Goal: Task Accomplishment & Management: Complete application form

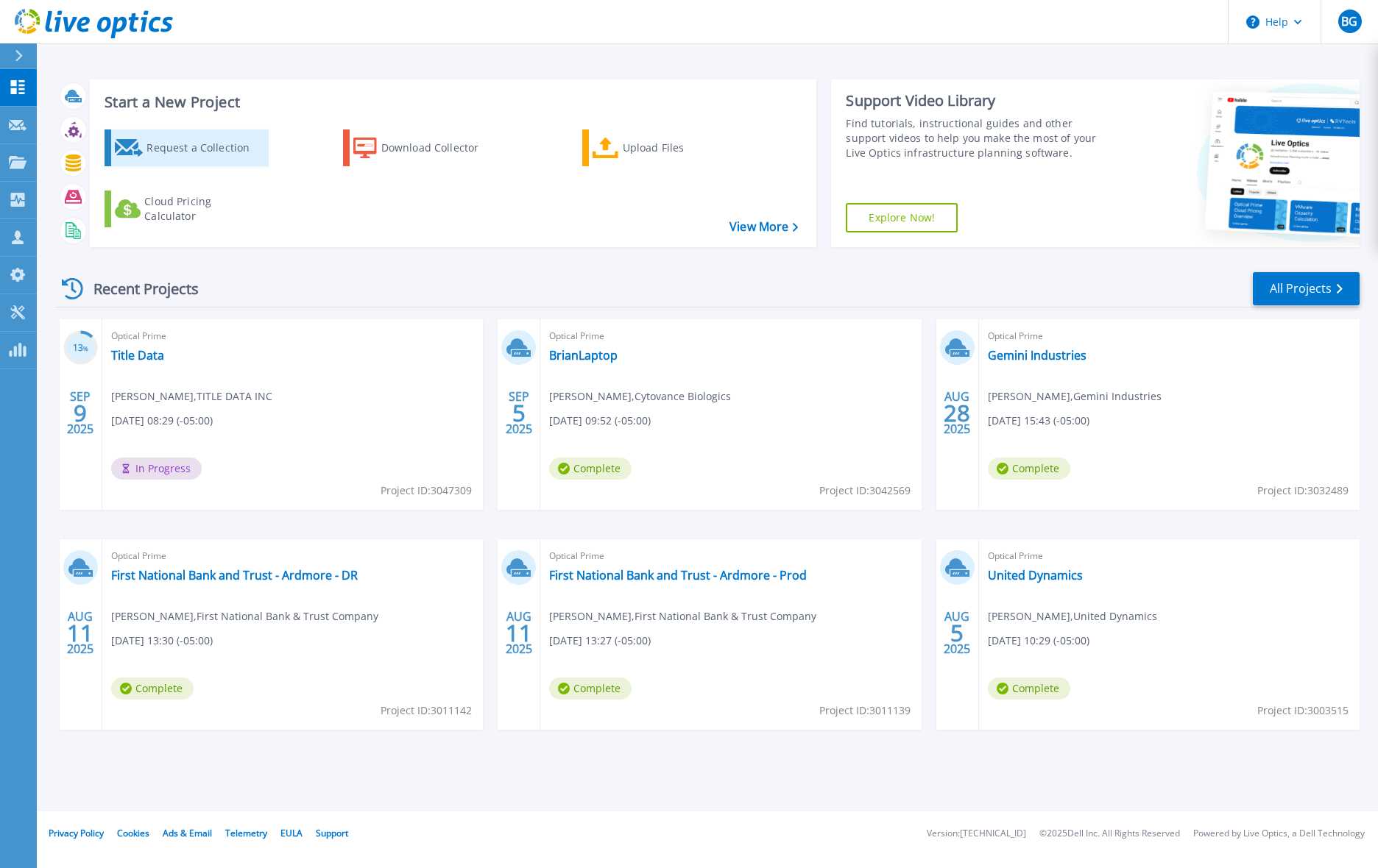
click at [186, 152] on div "Request a Collection" at bounding box center [205, 147] width 118 height 29
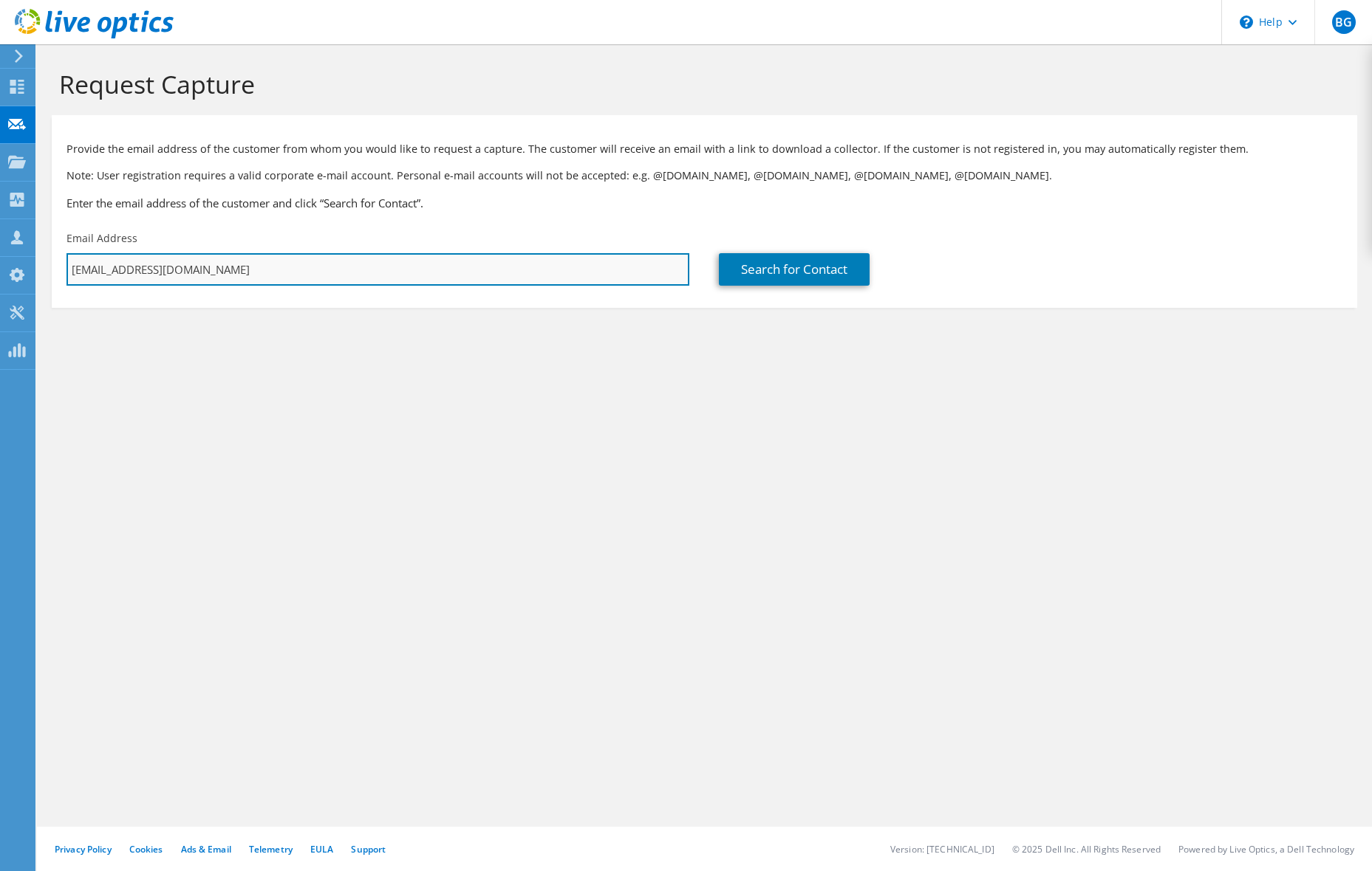
click at [326, 259] on input "[EMAIL_ADDRESS][DOMAIN_NAME]" at bounding box center [378, 270] width 623 height 33
click at [314, 260] on input "[EMAIL_ADDRESS][DOMAIN_NAME]" at bounding box center [378, 270] width 623 height 33
click at [285, 263] on input "[EMAIL_ADDRESS][DOMAIN_NAME]" at bounding box center [378, 270] width 623 height 33
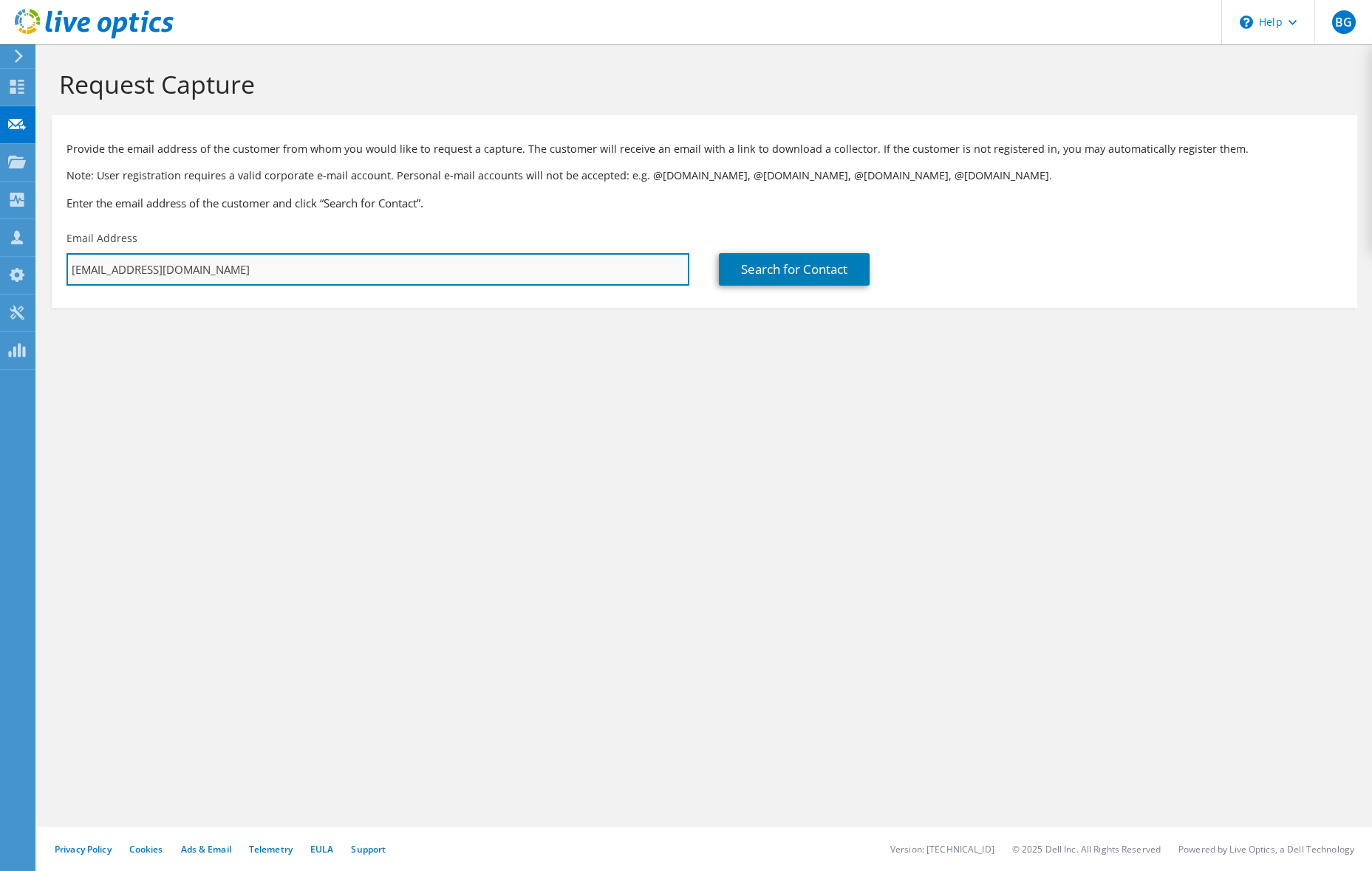
click at [285, 263] on input "[EMAIL_ADDRESS][DOMAIN_NAME]" at bounding box center [378, 270] width 623 height 33
paste input "lucas.ruiz@janusautomation"
type input "[PERSON_NAME][EMAIL_ADDRESS][PERSON_NAME][DOMAIN_NAME]"
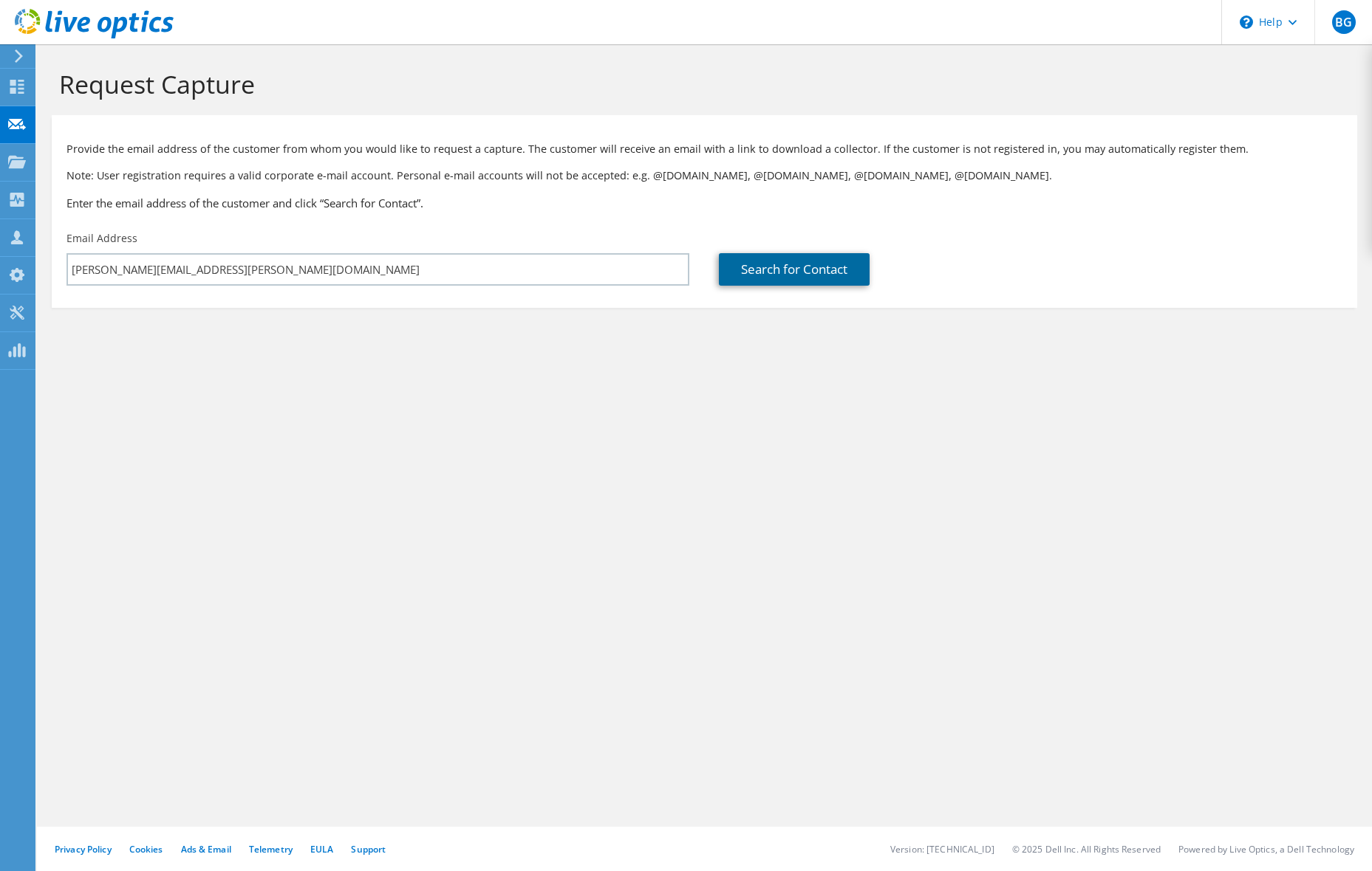
click at [791, 271] on link "Search for Contact" at bounding box center [794, 270] width 150 height 33
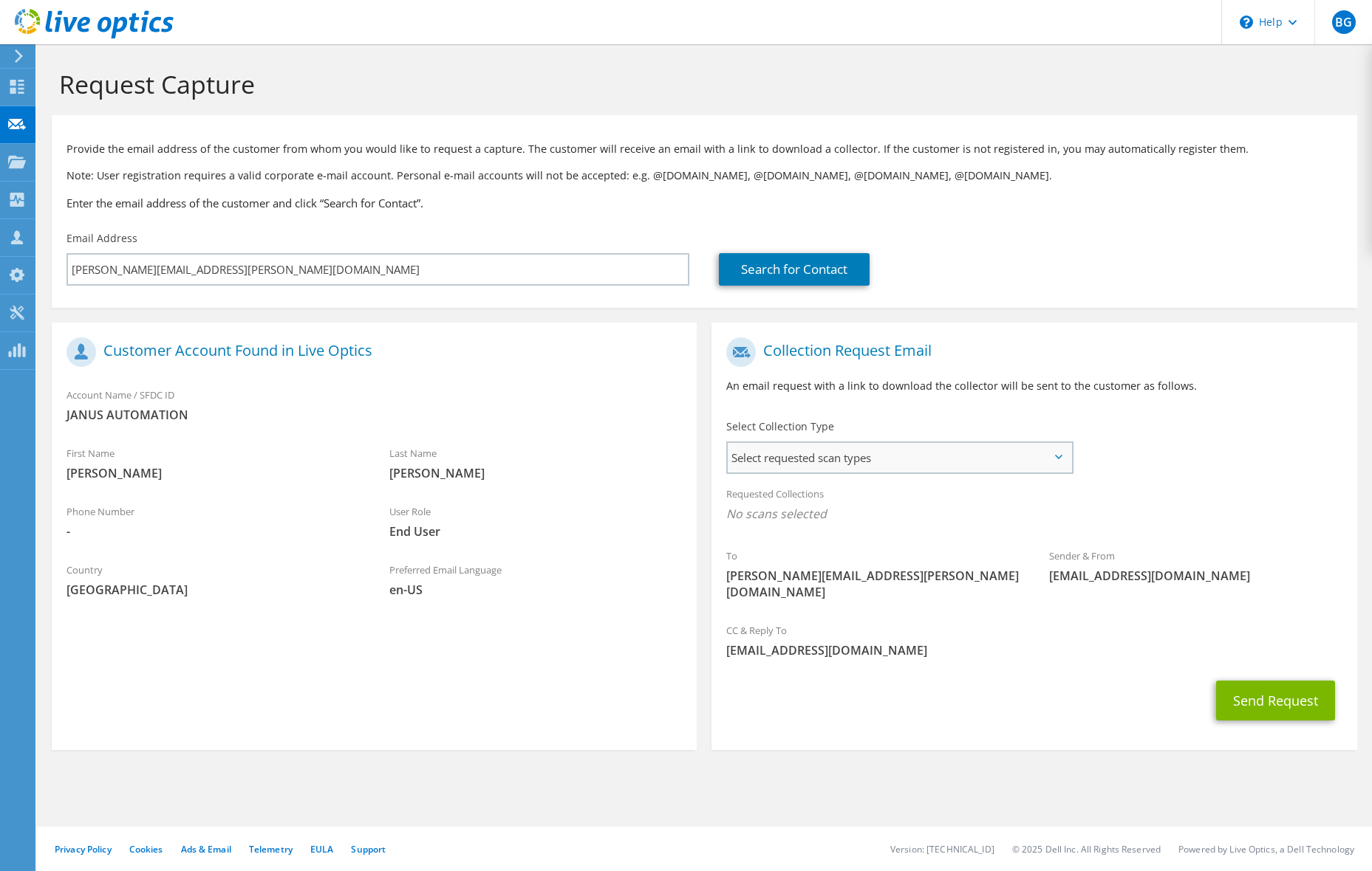
click at [865, 459] on span "Select requested scan types" at bounding box center [898, 458] width 343 height 29
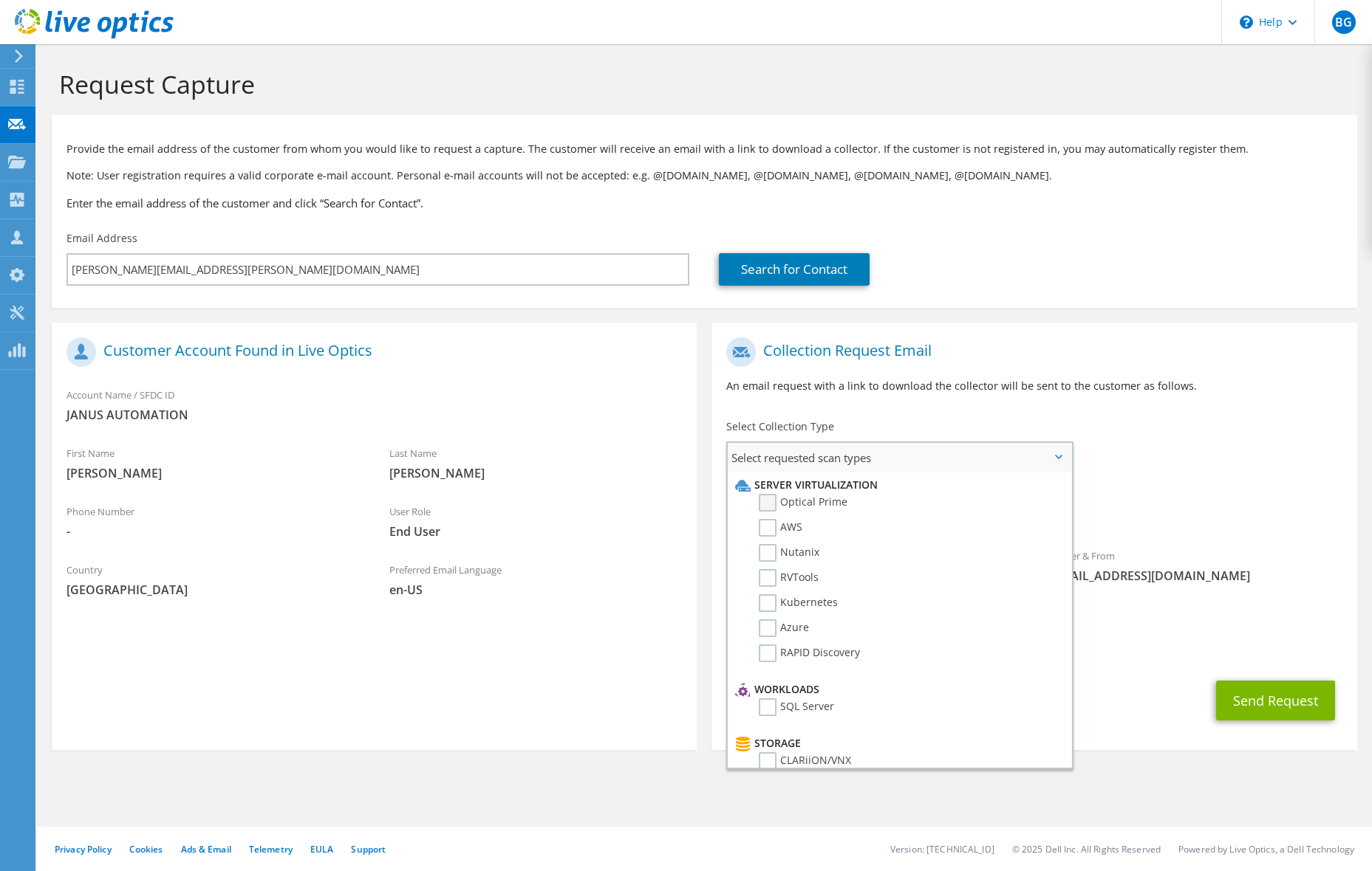
click at [766, 500] on label "Optical Prime" at bounding box center [803, 503] width 88 height 18
click at [0, 0] on input "Optical Prime" at bounding box center [0, 0] width 0 height 0
click at [1289, 690] on button "Send Request" at bounding box center [1275, 705] width 119 height 39
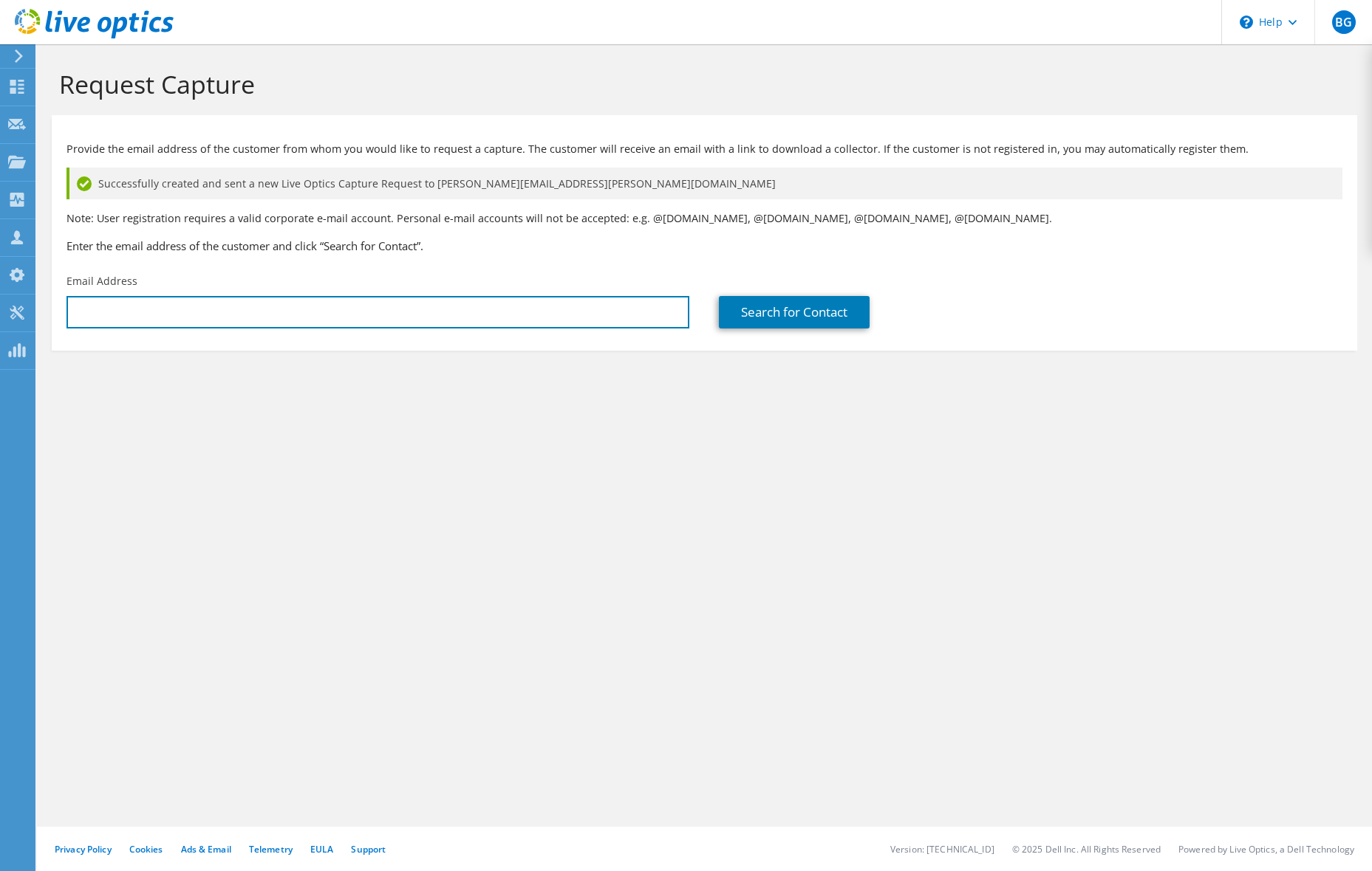
type input "[EMAIL_ADDRESS][DOMAIN_NAME]"
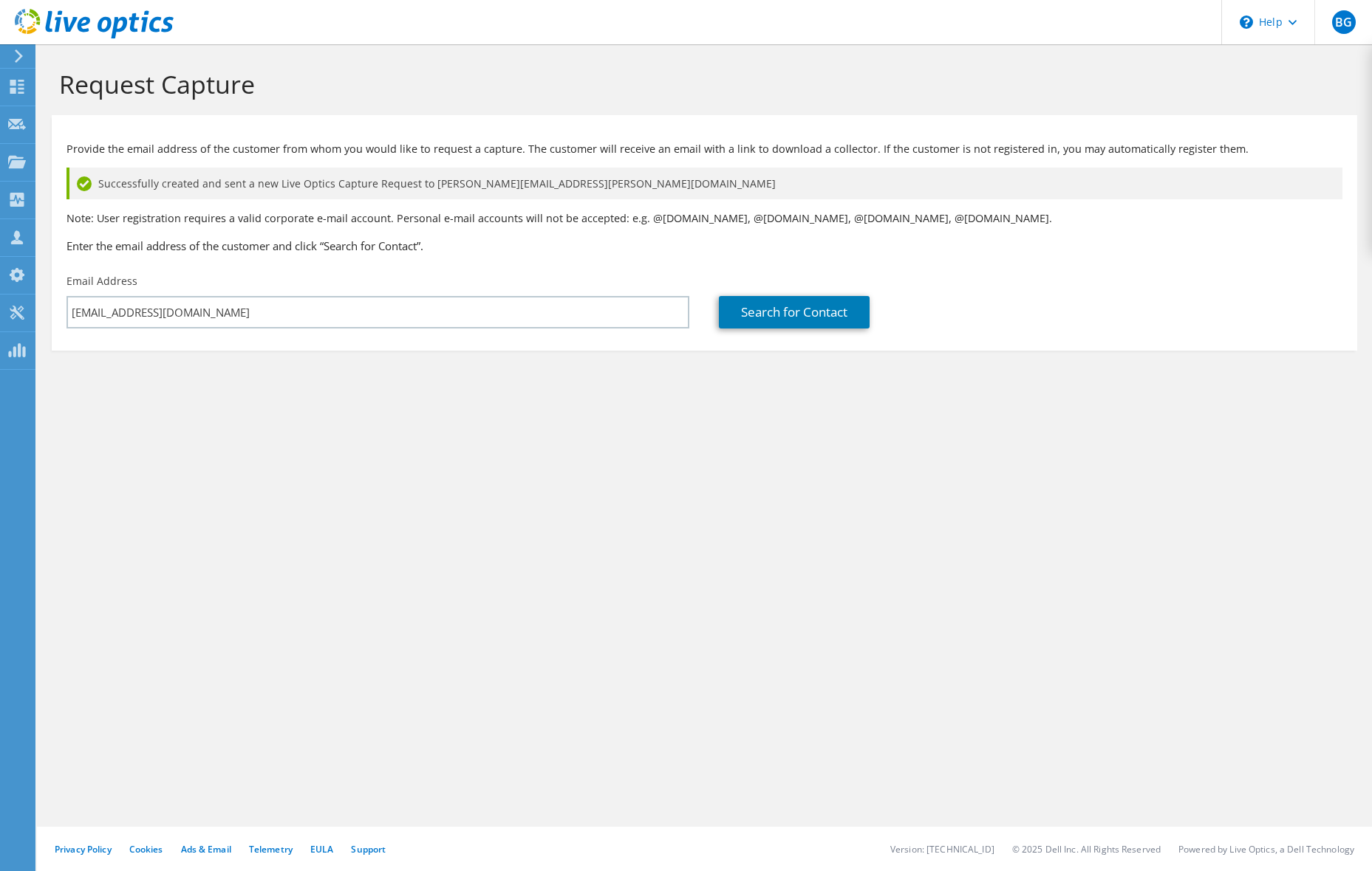
drag, startPoint x: 335, startPoint y: 461, endPoint x: 382, endPoint y: 420, distance: 62.4
click at [335, 461] on div "Request Capture Provide the email address of the customer from whom you would l…" at bounding box center [704, 458] width 1334 height 827
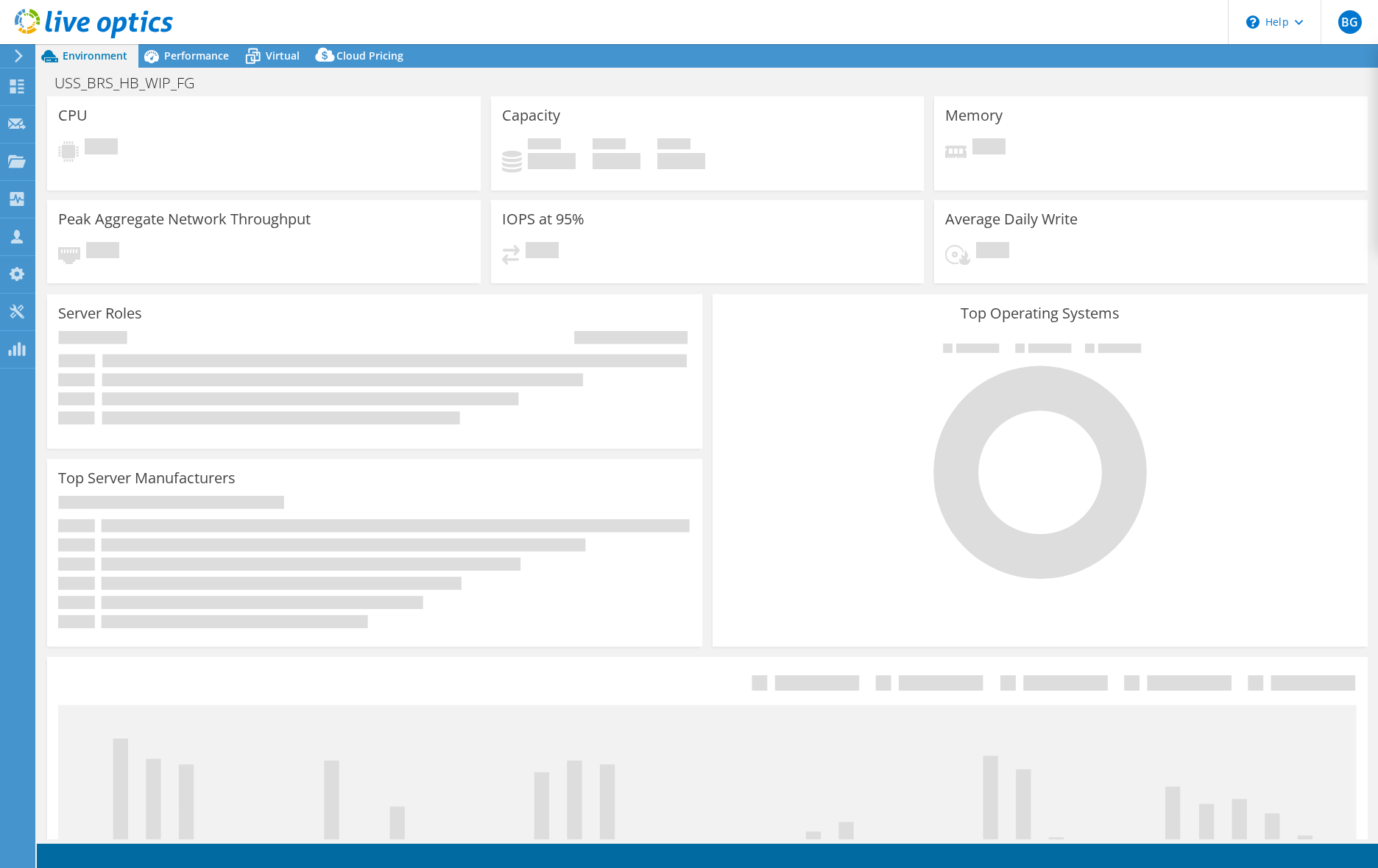
select select "USD"
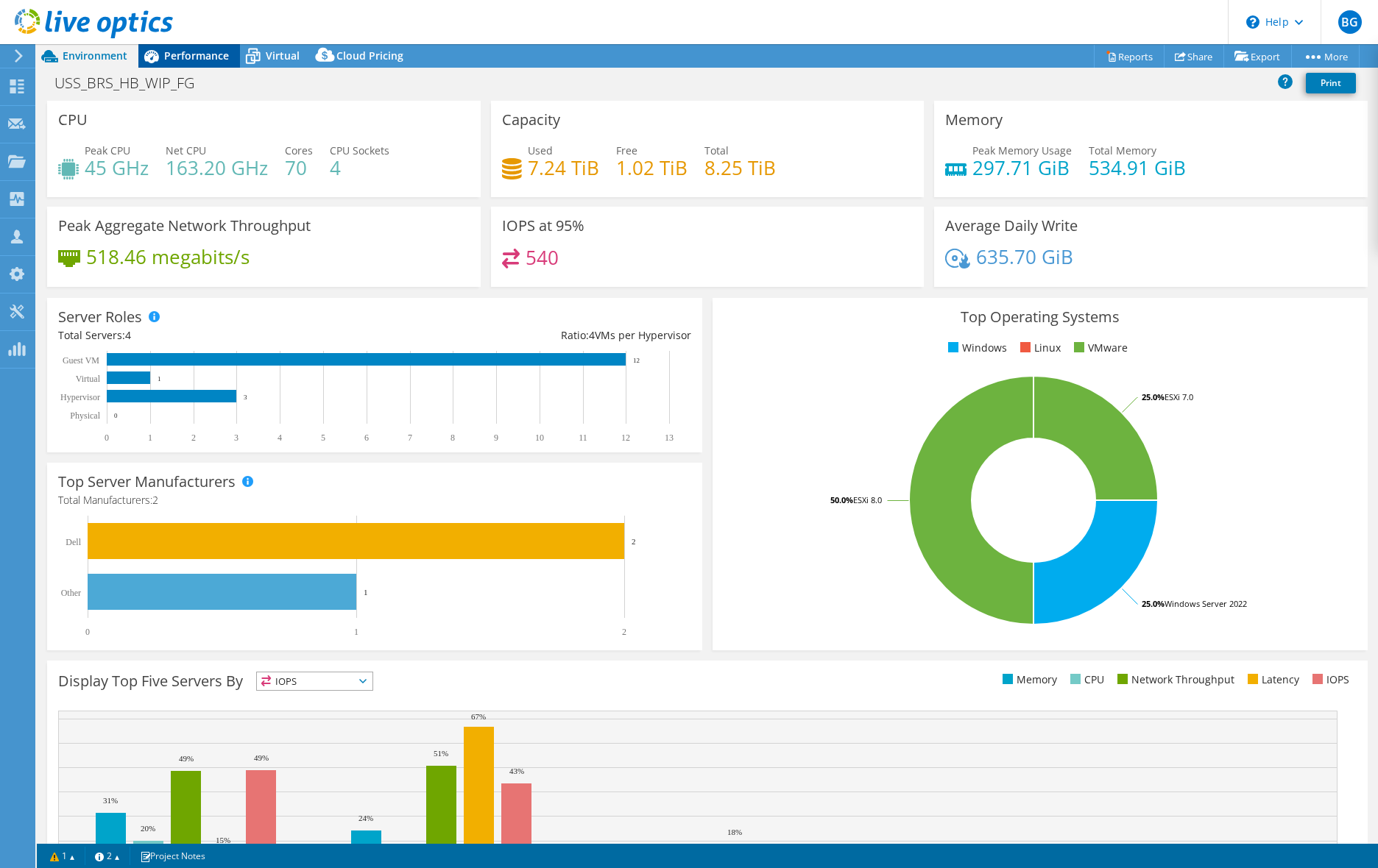
click at [184, 51] on span "Performance" at bounding box center [196, 55] width 65 height 14
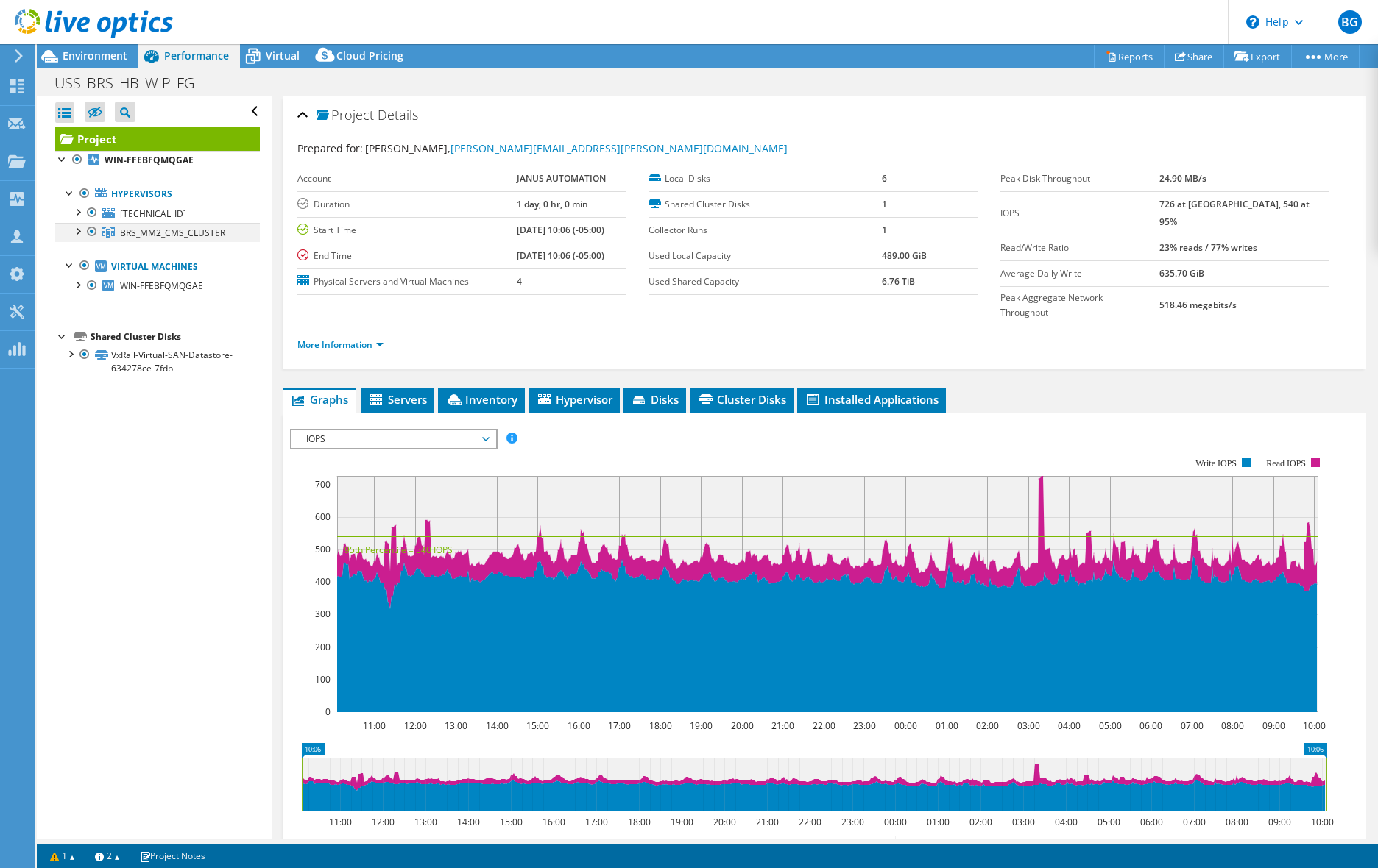
click at [78, 230] on div at bounding box center [78, 230] width 15 height 15
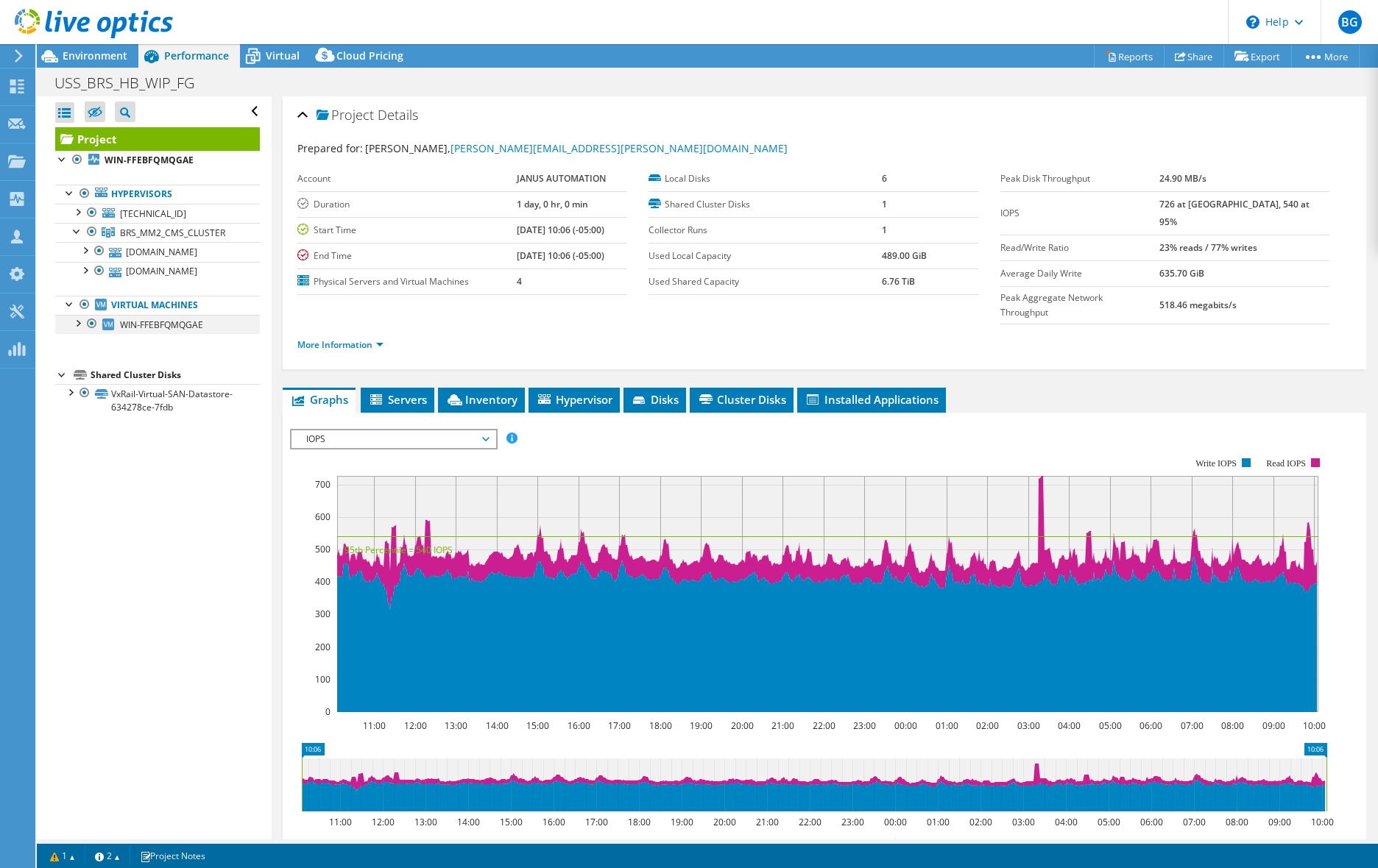
click at [78, 330] on div at bounding box center [78, 322] width 15 height 15
click at [590, 21] on header "BG Partner Team Member Ben Gremillion bgremillion@davenportgroup.com Davenport …" at bounding box center [689, 22] width 1378 height 44
drag, startPoint x: 482, startPoint y: 19, endPoint x: 459, endPoint y: 22, distance: 23.2
click at [482, 19] on header "BG Partner Team Member Ben Gremillion bgremillion@davenportgroup.com Davenport …" at bounding box center [689, 22] width 1378 height 44
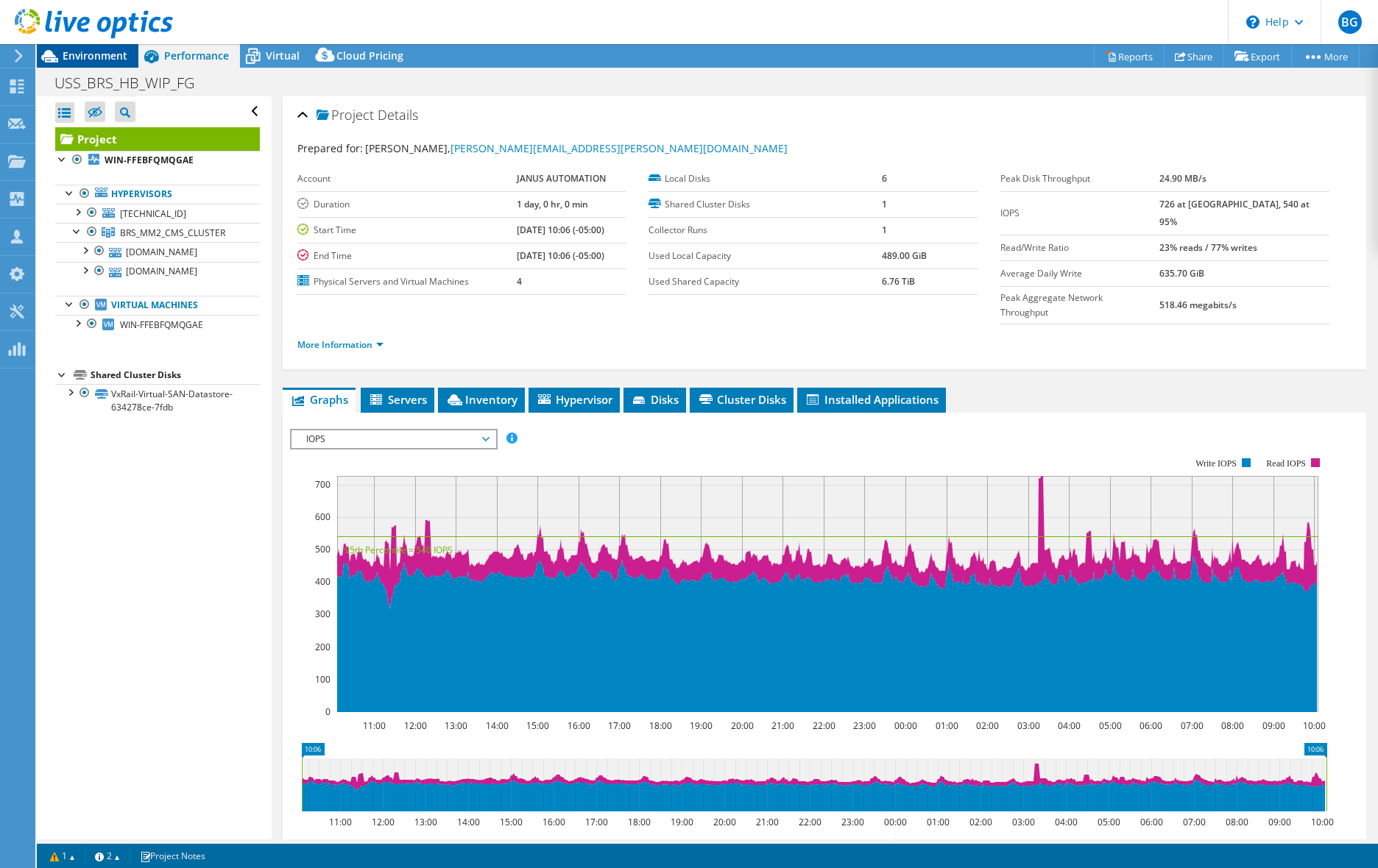
click at [63, 64] on div "Environment" at bounding box center [87, 55] width 101 height 23
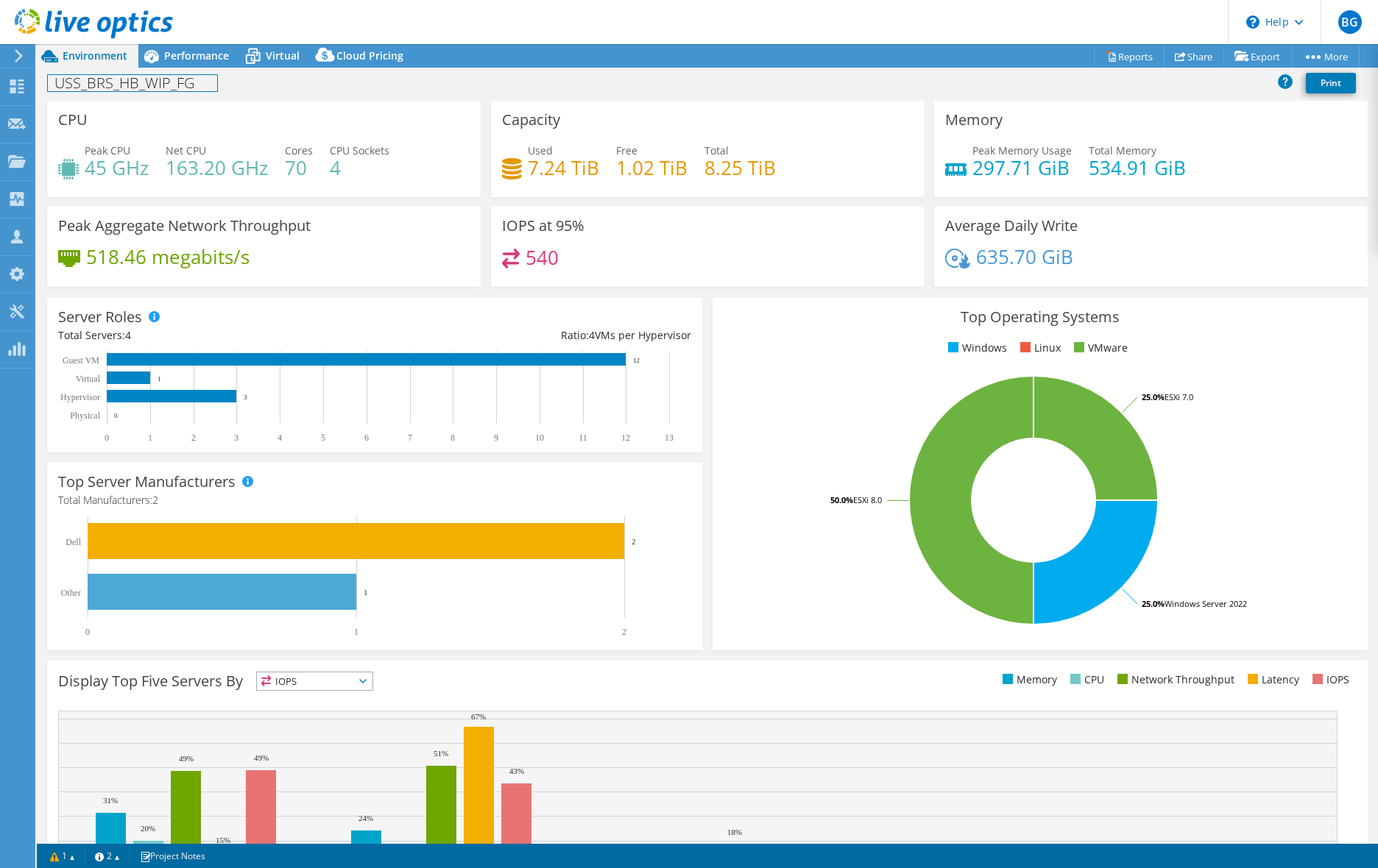
click at [170, 80] on h1 "USS_BRS_HB_WIP_FG" at bounding box center [132, 82] width 170 height 16
drag, startPoint x: 197, startPoint y: 82, endPoint x: 69, endPoint y: 84, distance: 128.0
click at [69, 84] on h1 "USS_BRS_HB_WIP_FG" at bounding box center [132, 82] width 170 height 16
click at [64, 81] on h1 "UJanus Automation" at bounding box center [127, 82] width 159 height 16
click at [208, 80] on link at bounding box center [216, 82] width 21 height 19
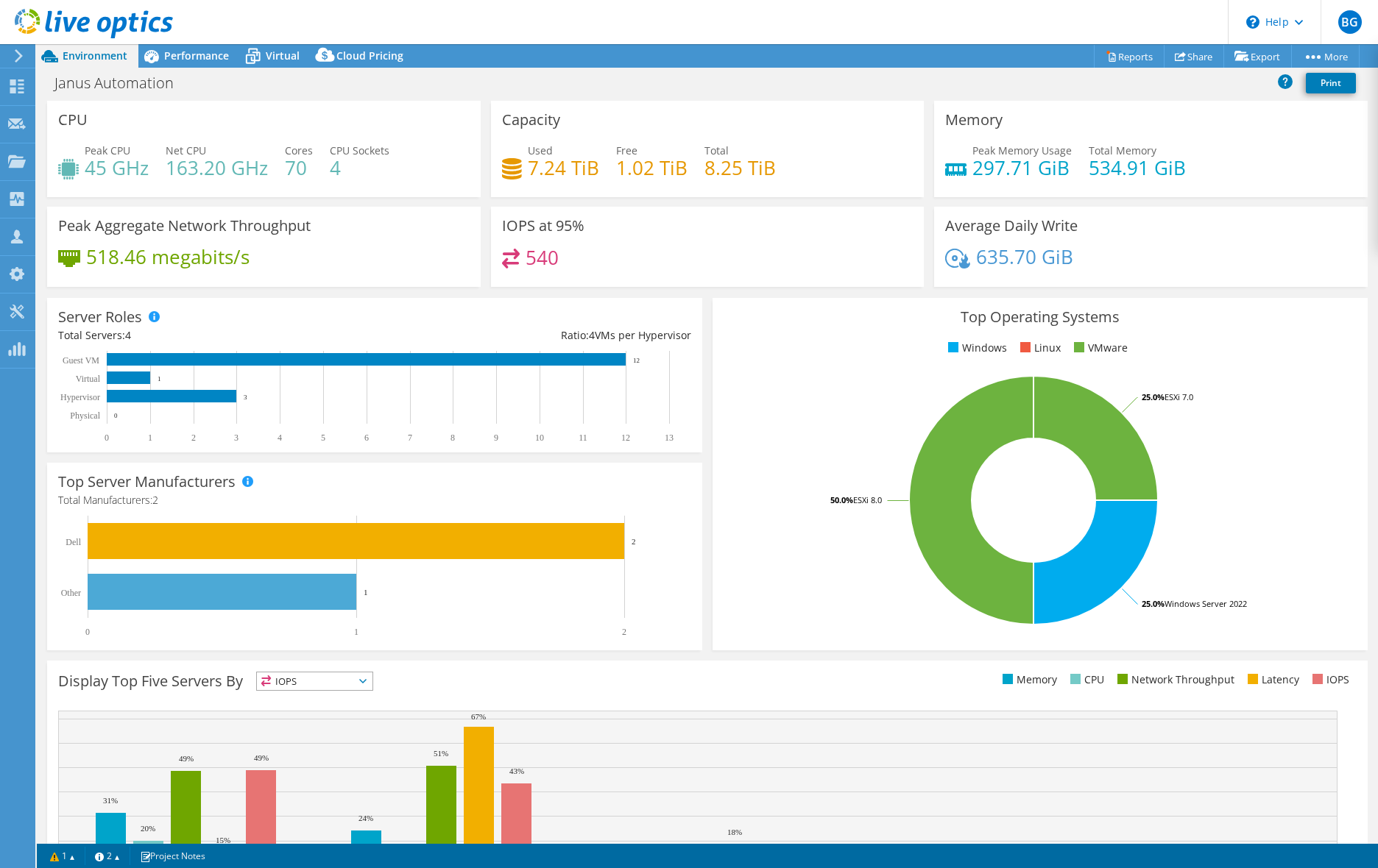
click at [469, 10] on header "BG Partner Team Member Ben Gremillion bgremillion@davenportgroup.com Davenport …" at bounding box center [689, 22] width 1378 height 44
click at [673, 6] on header "BG Partner Team Member Ben Gremillion bgremillion@davenportgroup.com Davenport …" at bounding box center [689, 22] width 1378 height 44
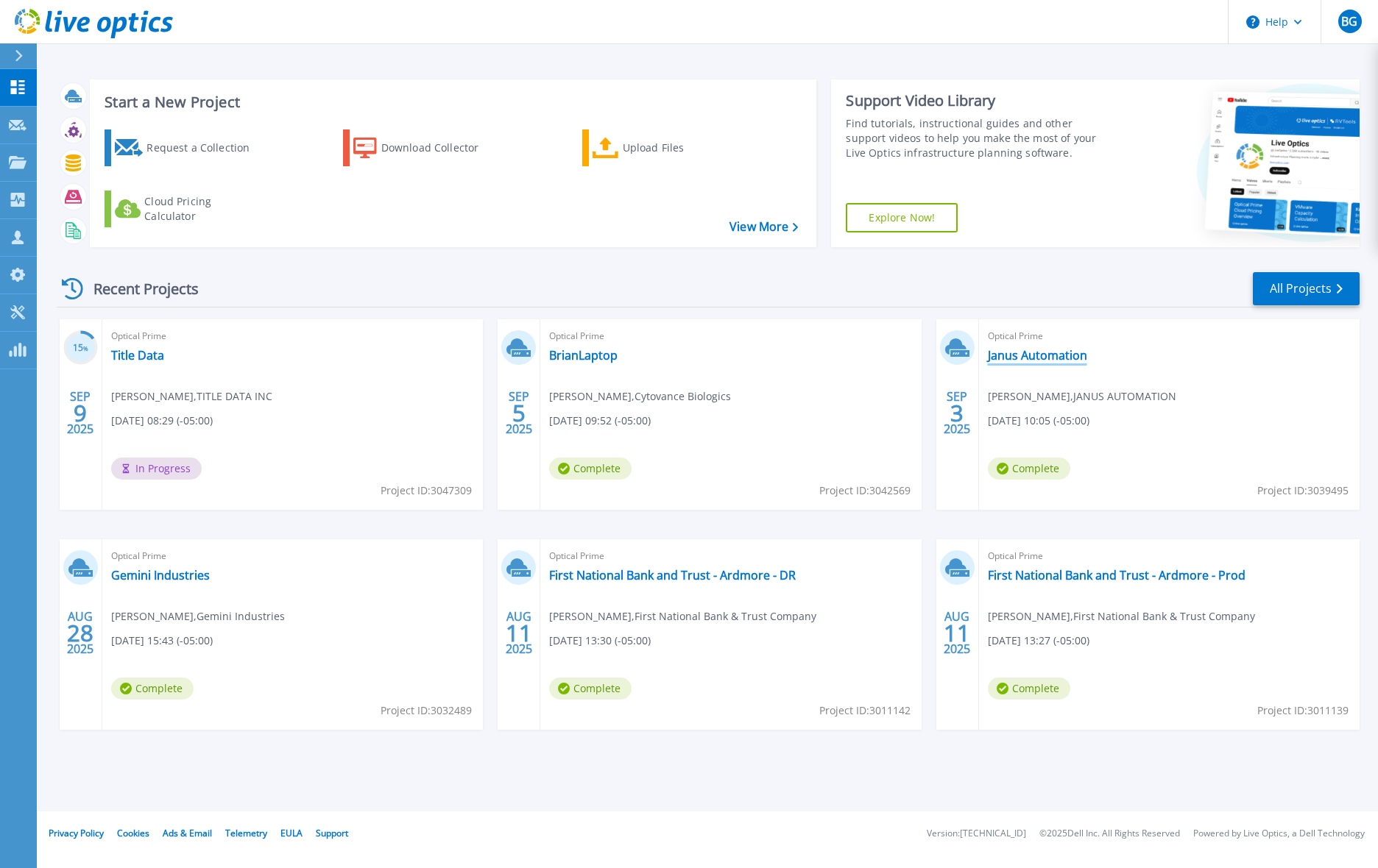
click at [1032, 356] on link "Janus Automation" at bounding box center [1038, 356] width 99 height 15
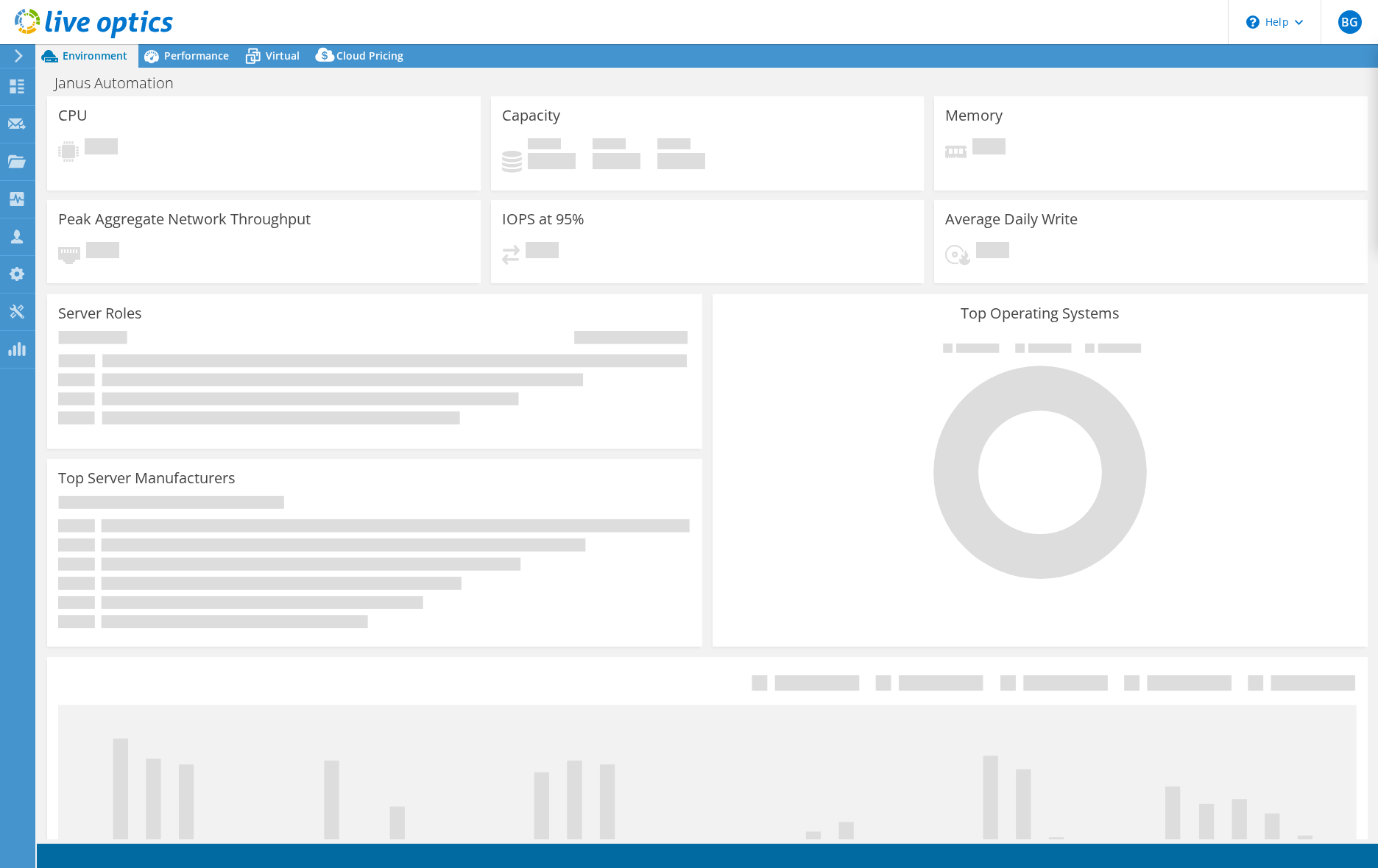
select select "USD"
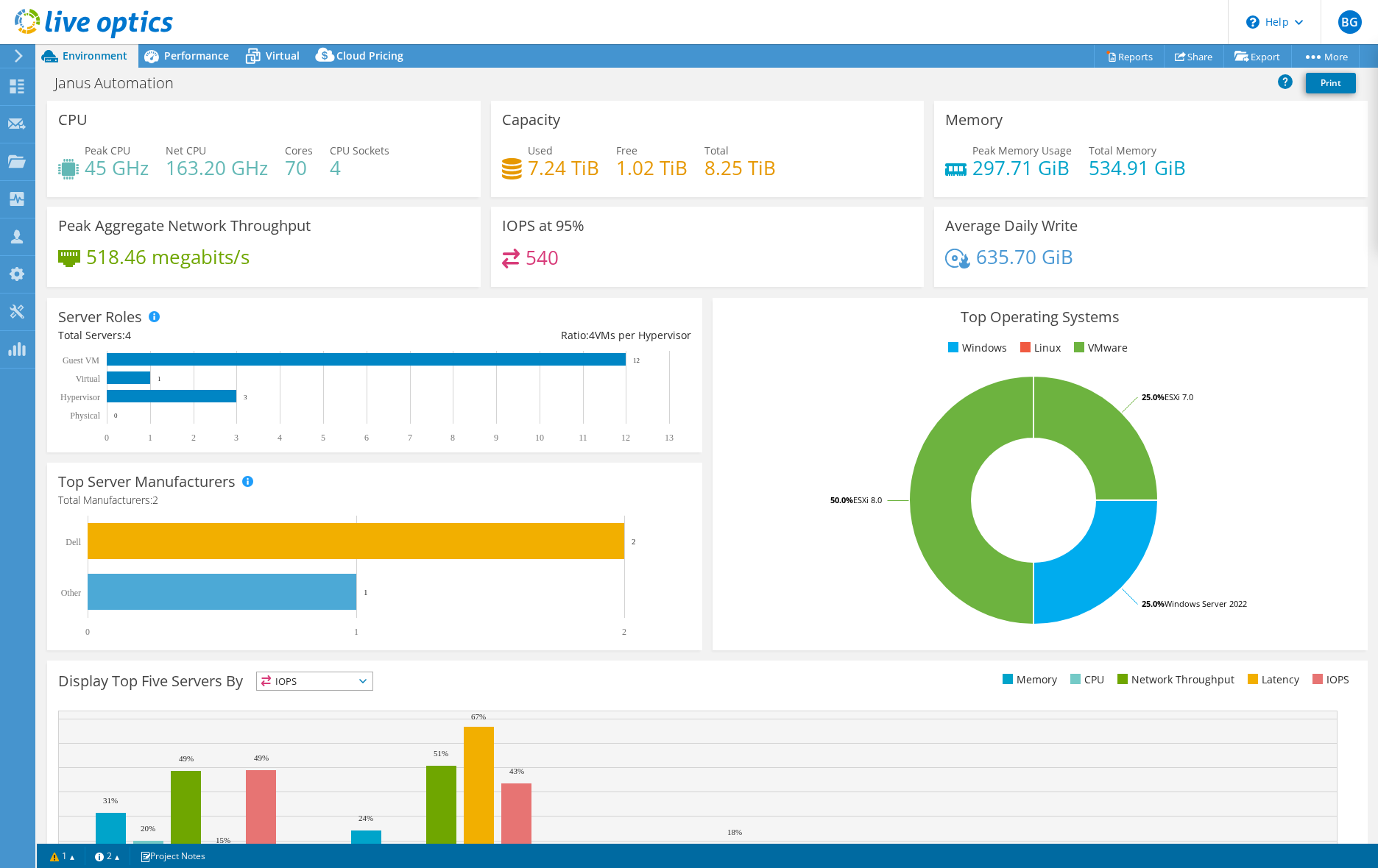
click at [620, 29] on header "BG Partner Team Member Ben Gremillion bgremillion@davenportgroup.com Davenport …" at bounding box center [689, 22] width 1378 height 44
click at [12, 59] on div at bounding box center [16, 56] width 16 height 13
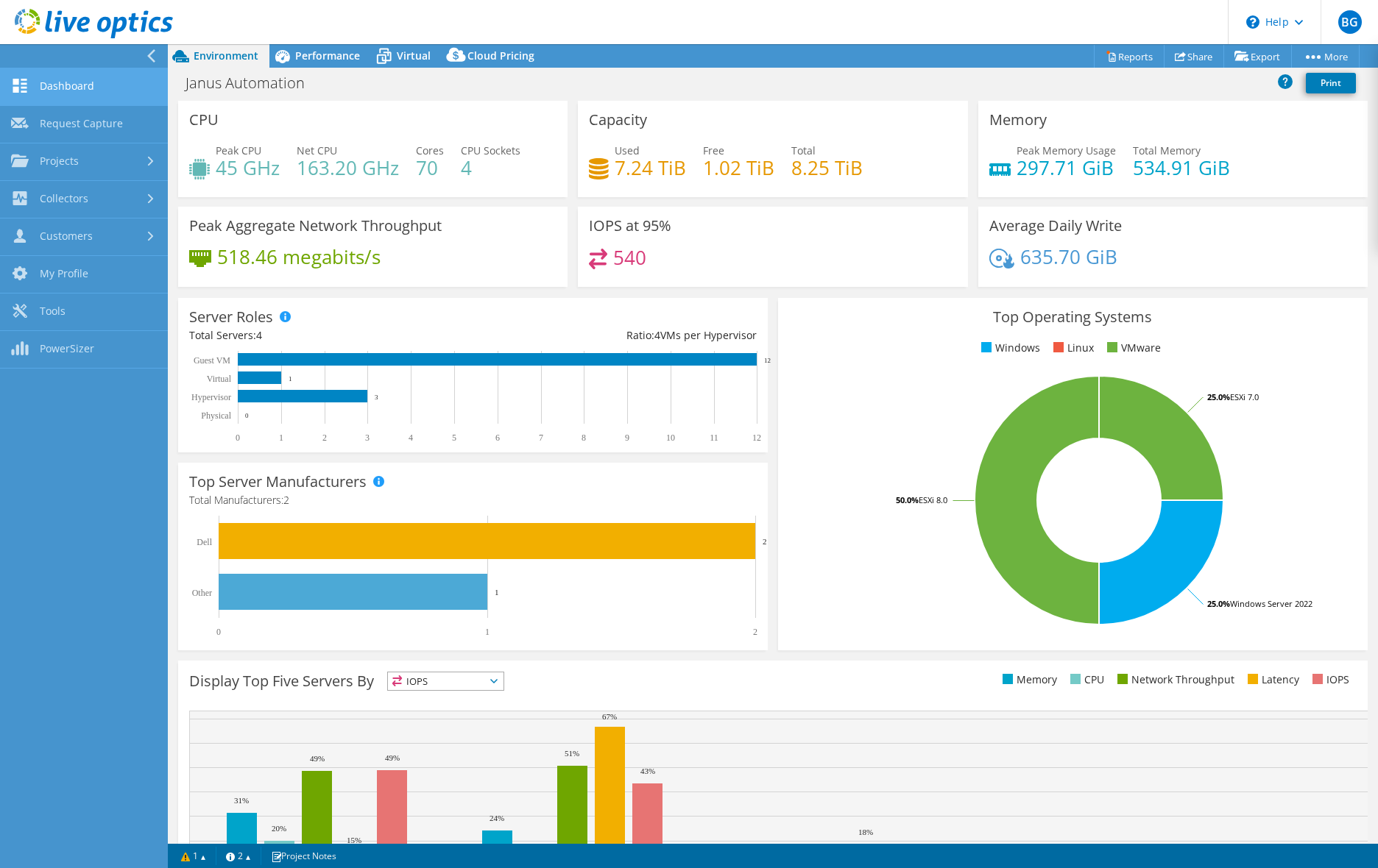
click at [64, 88] on link "Dashboard" at bounding box center [83, 87] width 168 height 37
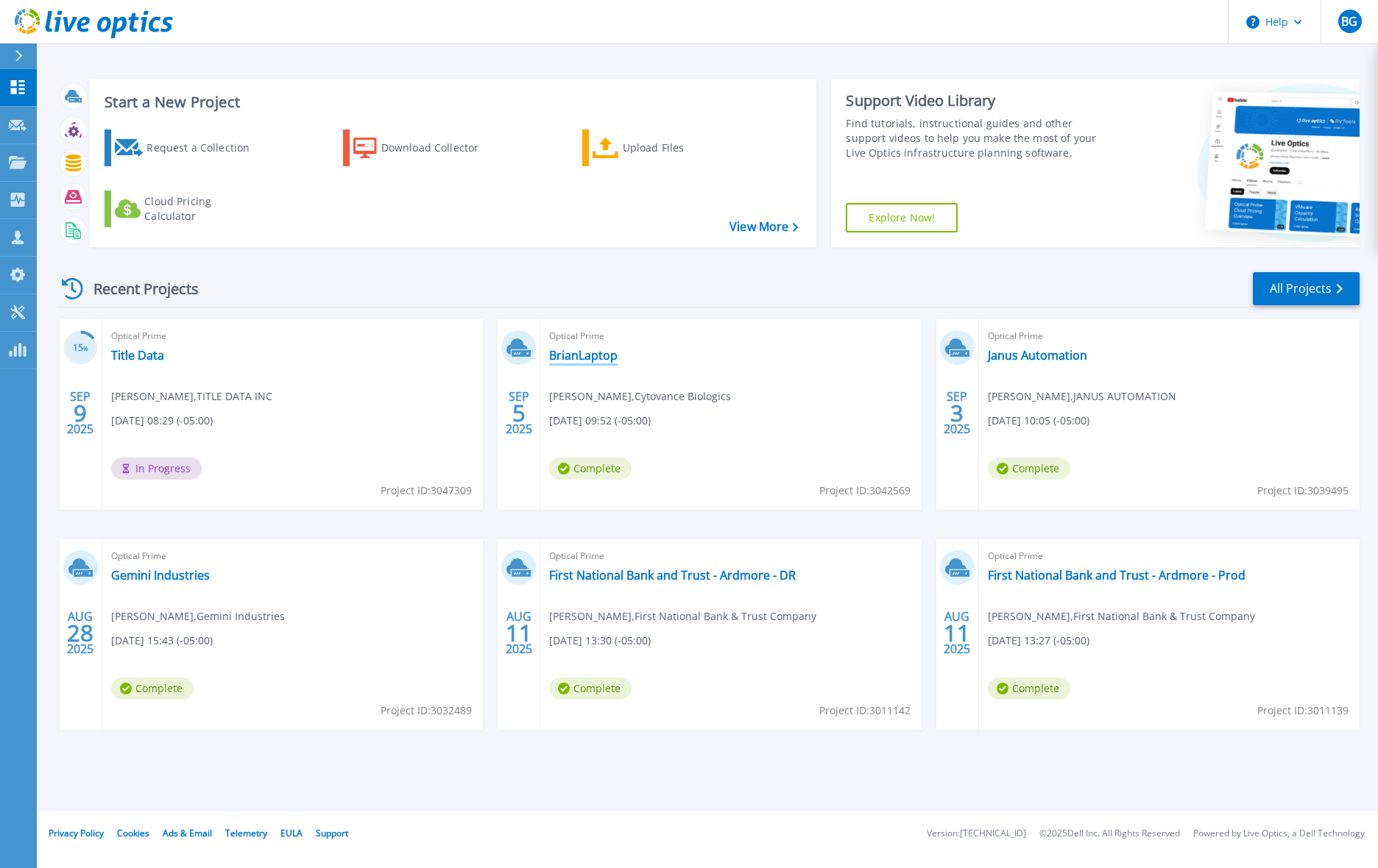
click at [587, 353] on link "BrianLaptop" at bounding box center [583, 356] width 68 height 15
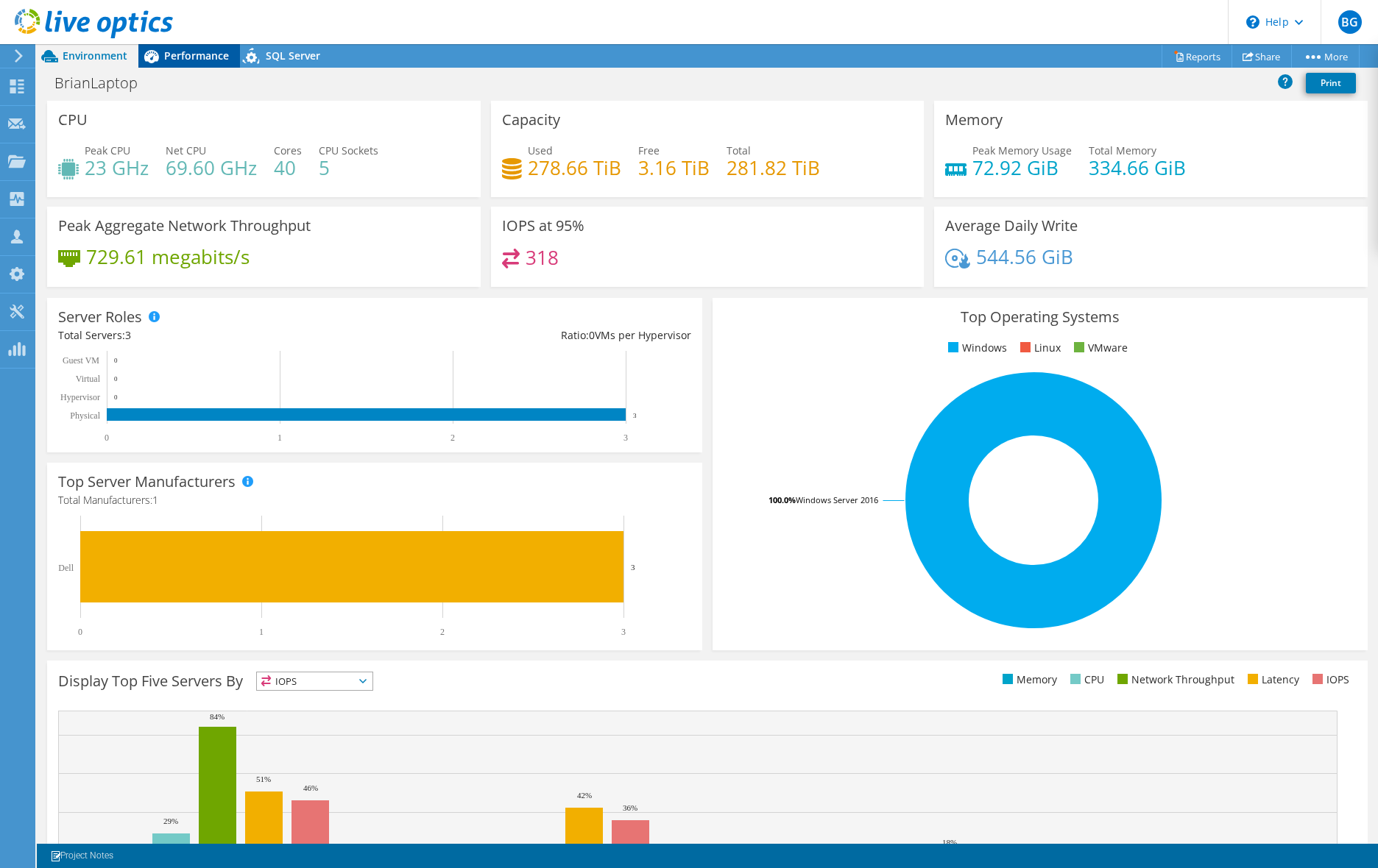
click at [201, 57] on span "Performance" at bounding box center [196, 55] width 65 height 14
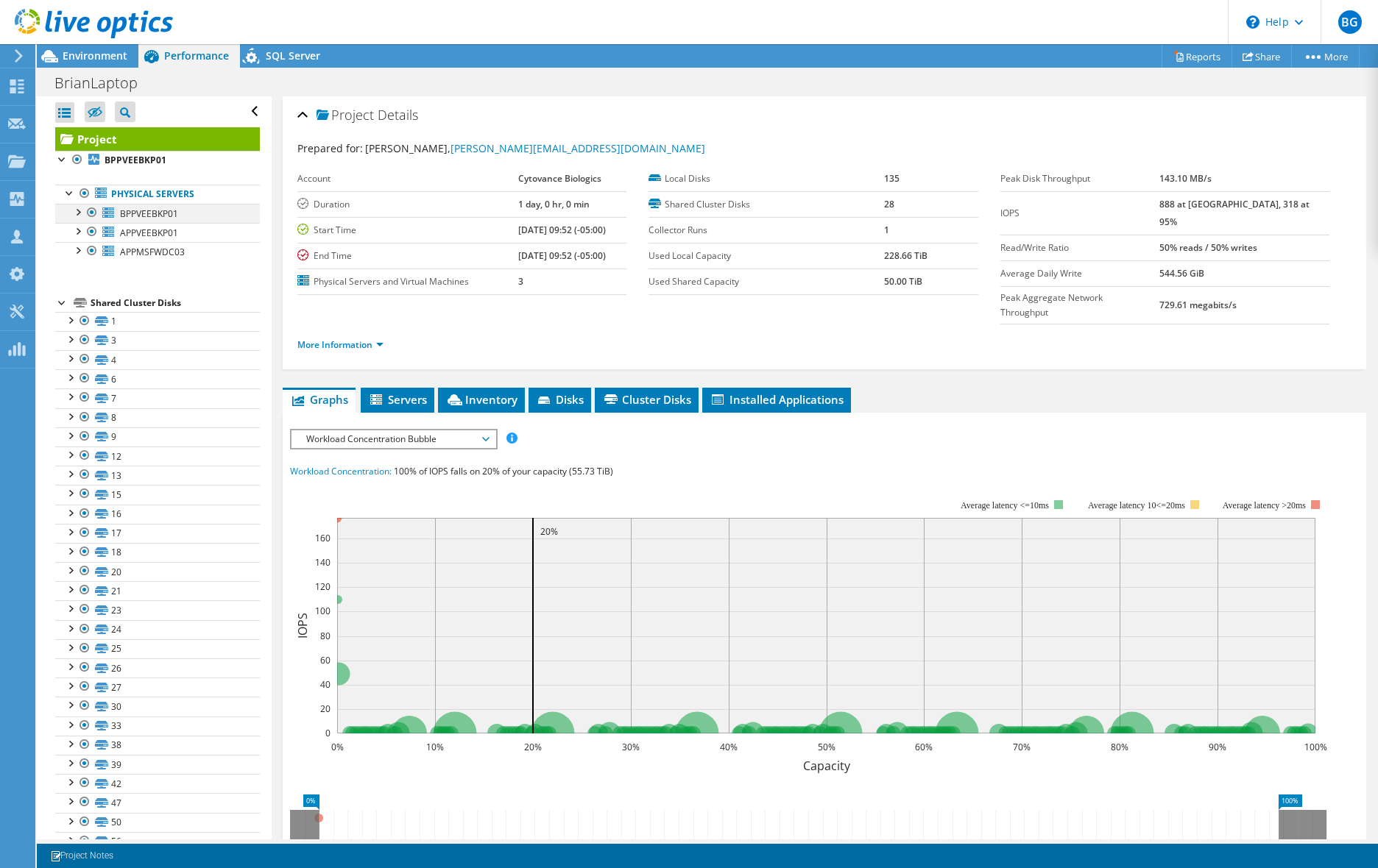
click at [81, 212] on div at bounding box center [78, 212] width 15 height 15
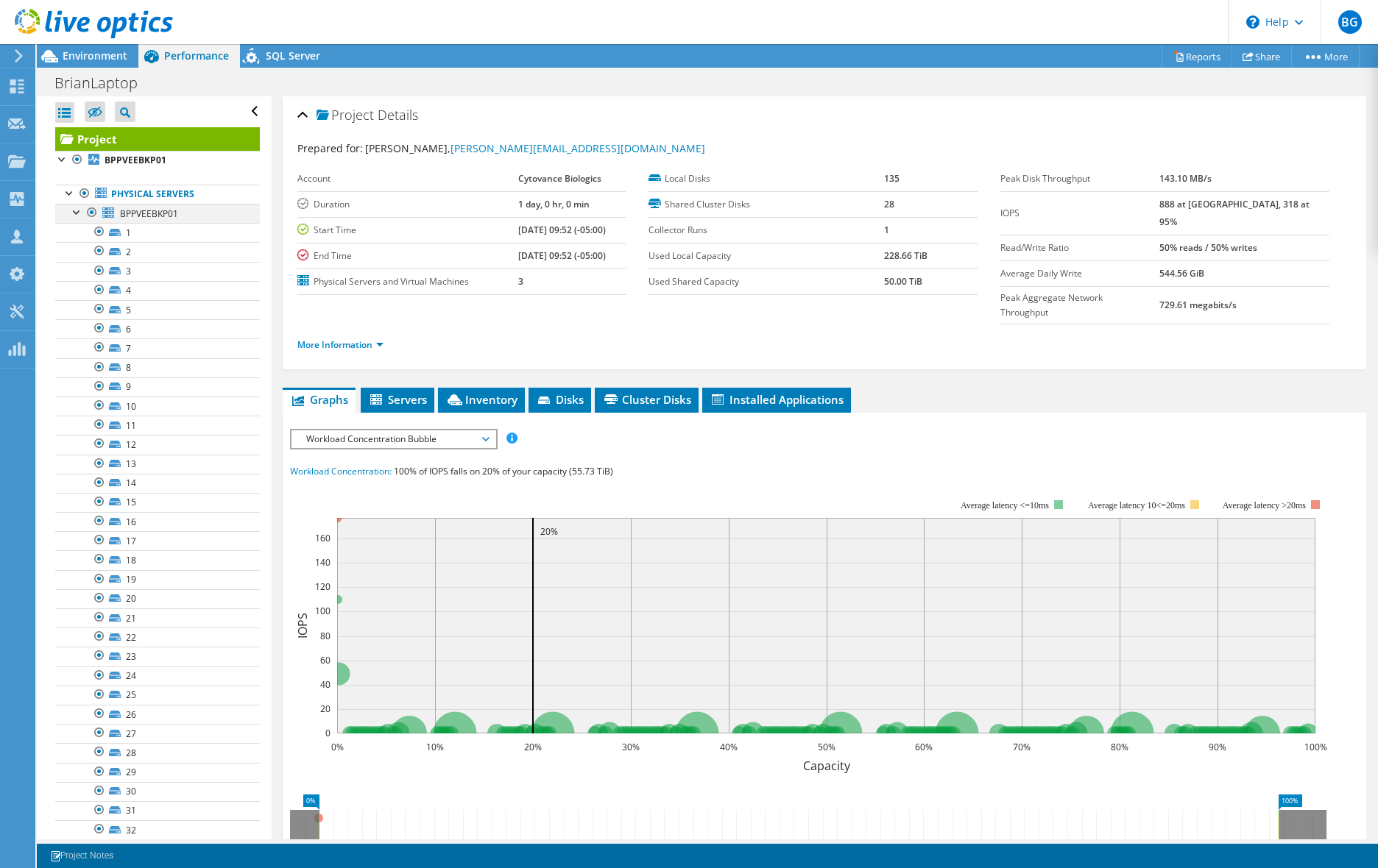
click at [81, 212] on div at bounding box center [78, 212] width 15 height 15
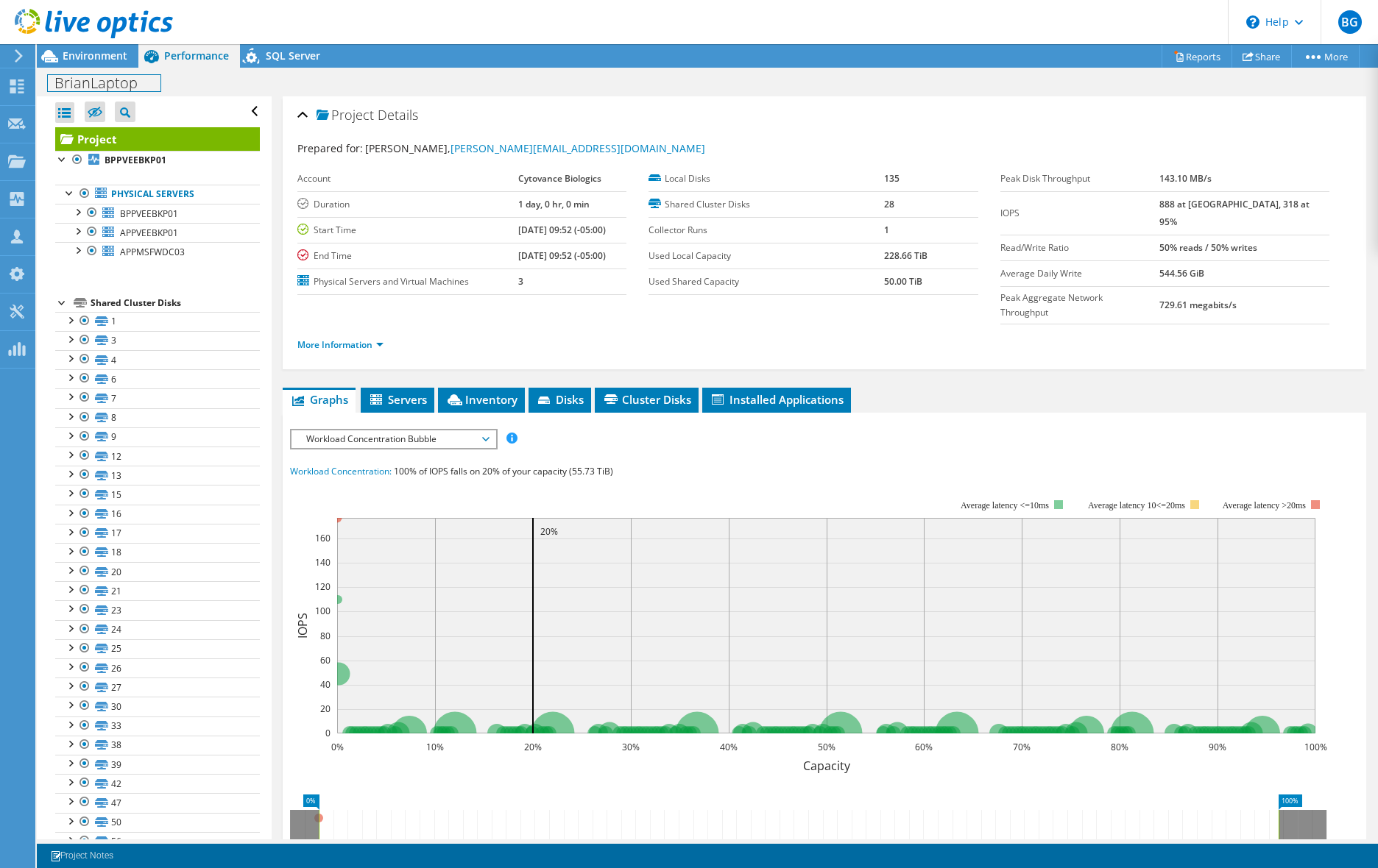
click at [122, 83] on h1 "BrianLaptop" at bounding box center [104, 82] width 112 height 16
drag, startPoint x: 142, startPoint y: 81, endPoint x: 67, endPoint y: 81, distance: 75.0
click at [67, 81] on h1 "BrianLaptop" at bounding box center [104, 82] width 112 height 16
paste h1
click at [67, 81] on span "Cytovance Biologics" at bounding box center [110, 84] width 92 height 12
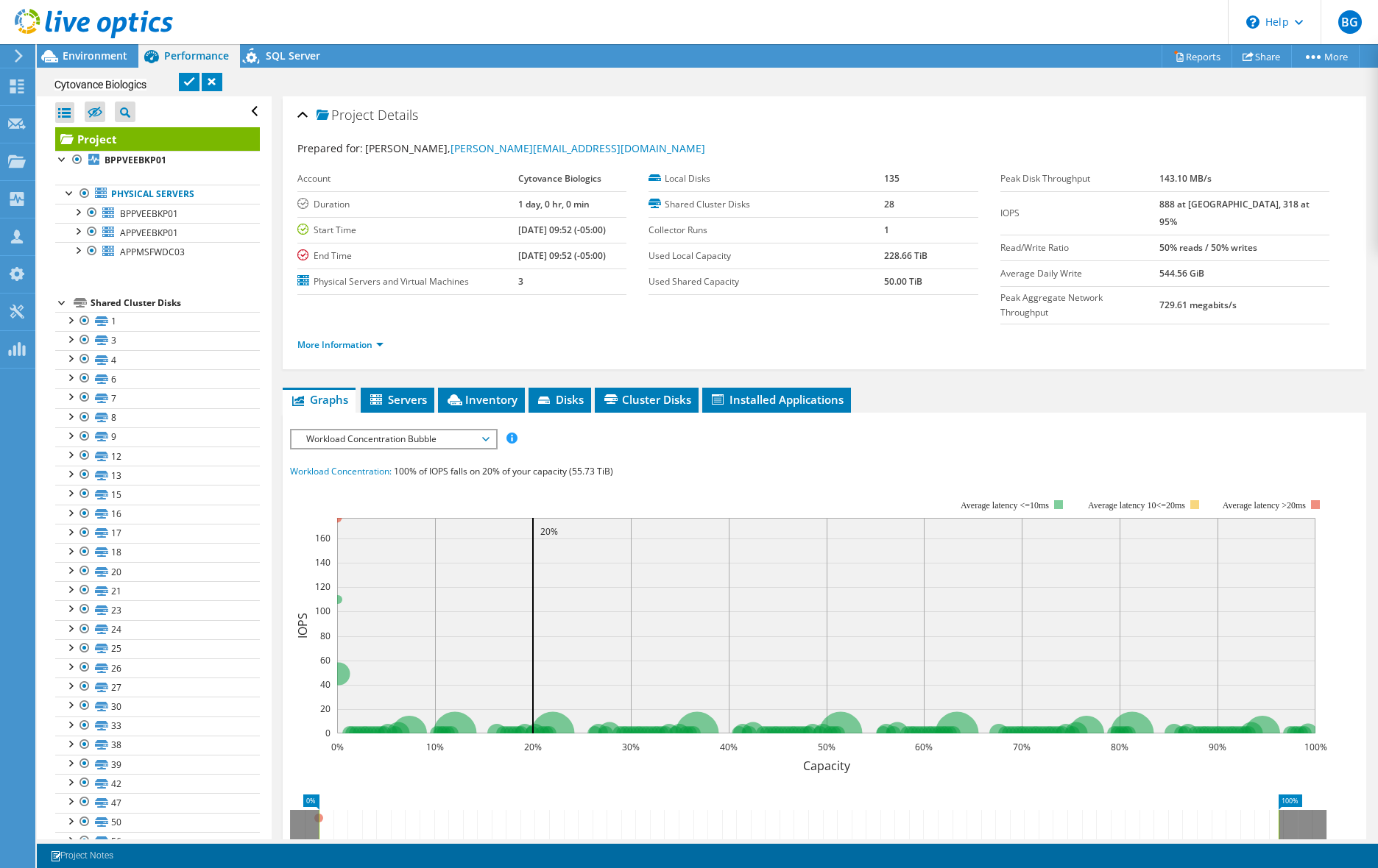
click at [187, 81] on link at bounding box center [189, 82] width 21 height 19
click at [65, 307] on div at bounding box center [63, 302] width 15 height 15
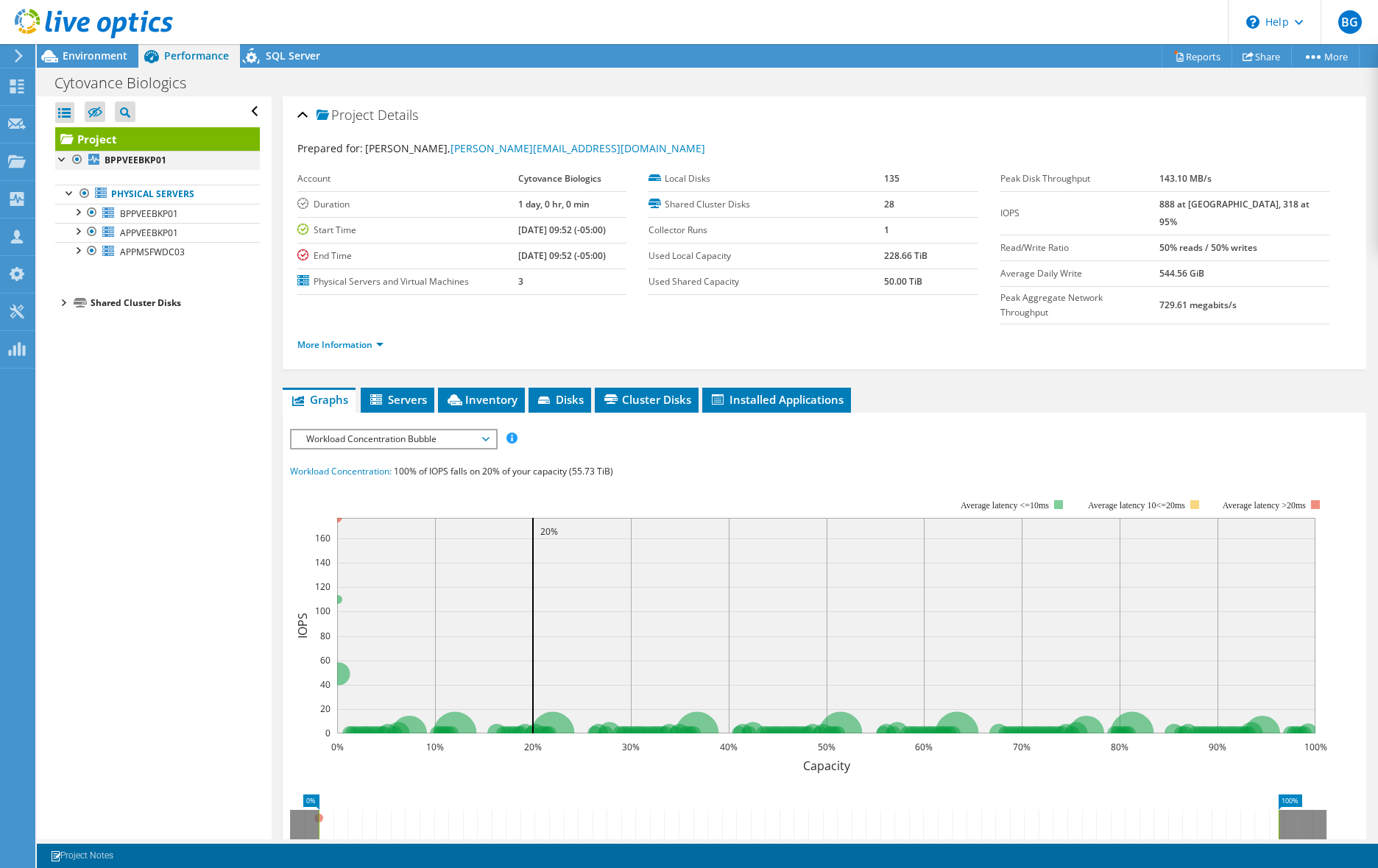
click at [61, 162] on div at bounding box center [63, 158] width 15 height 15
click at [82, 51] on span "Environment" at bounding box center [95, 55] width 65 height 14
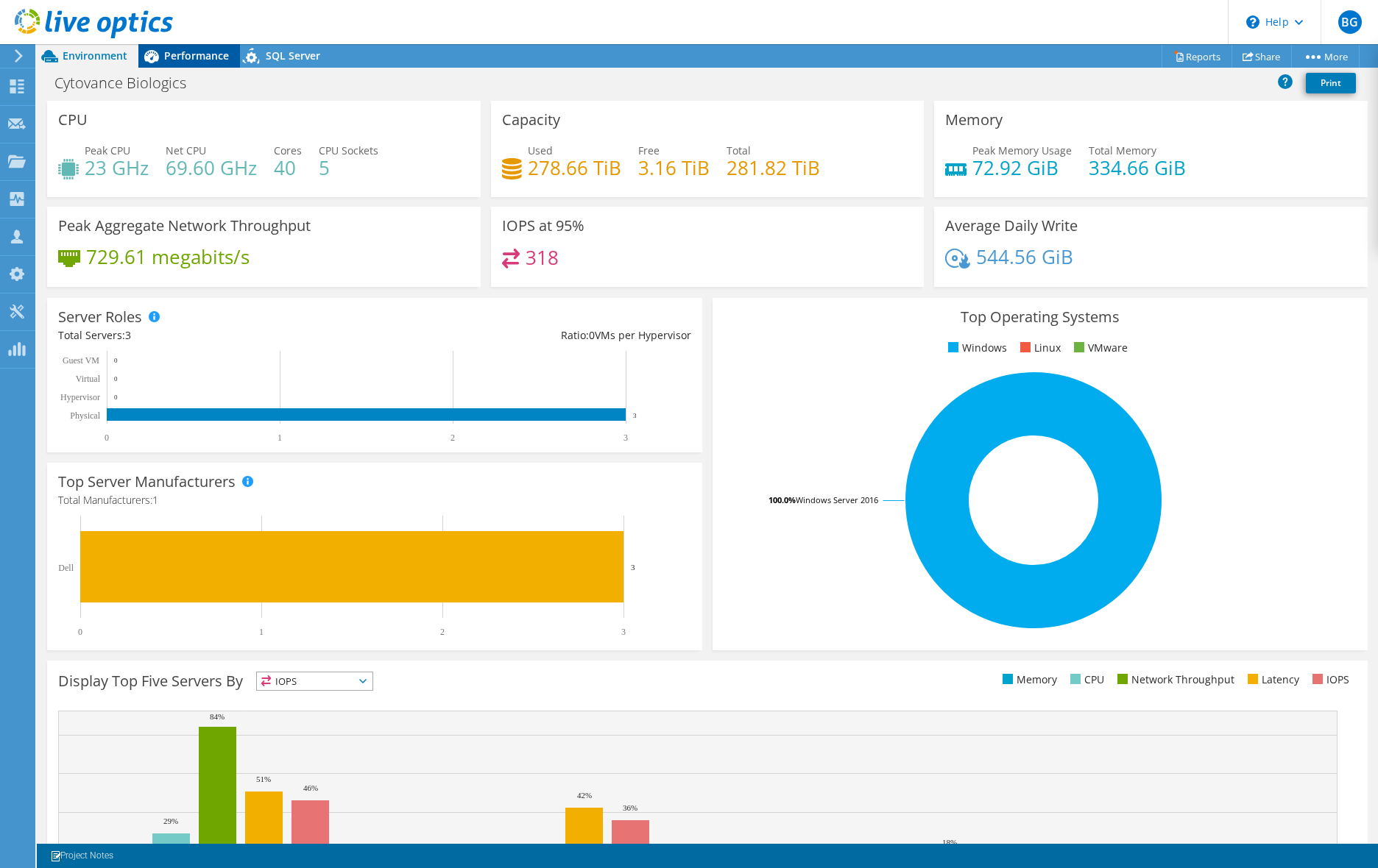
click at [195, 57] on span "Performance" at bounding box center [196, 55] width 65 height 14
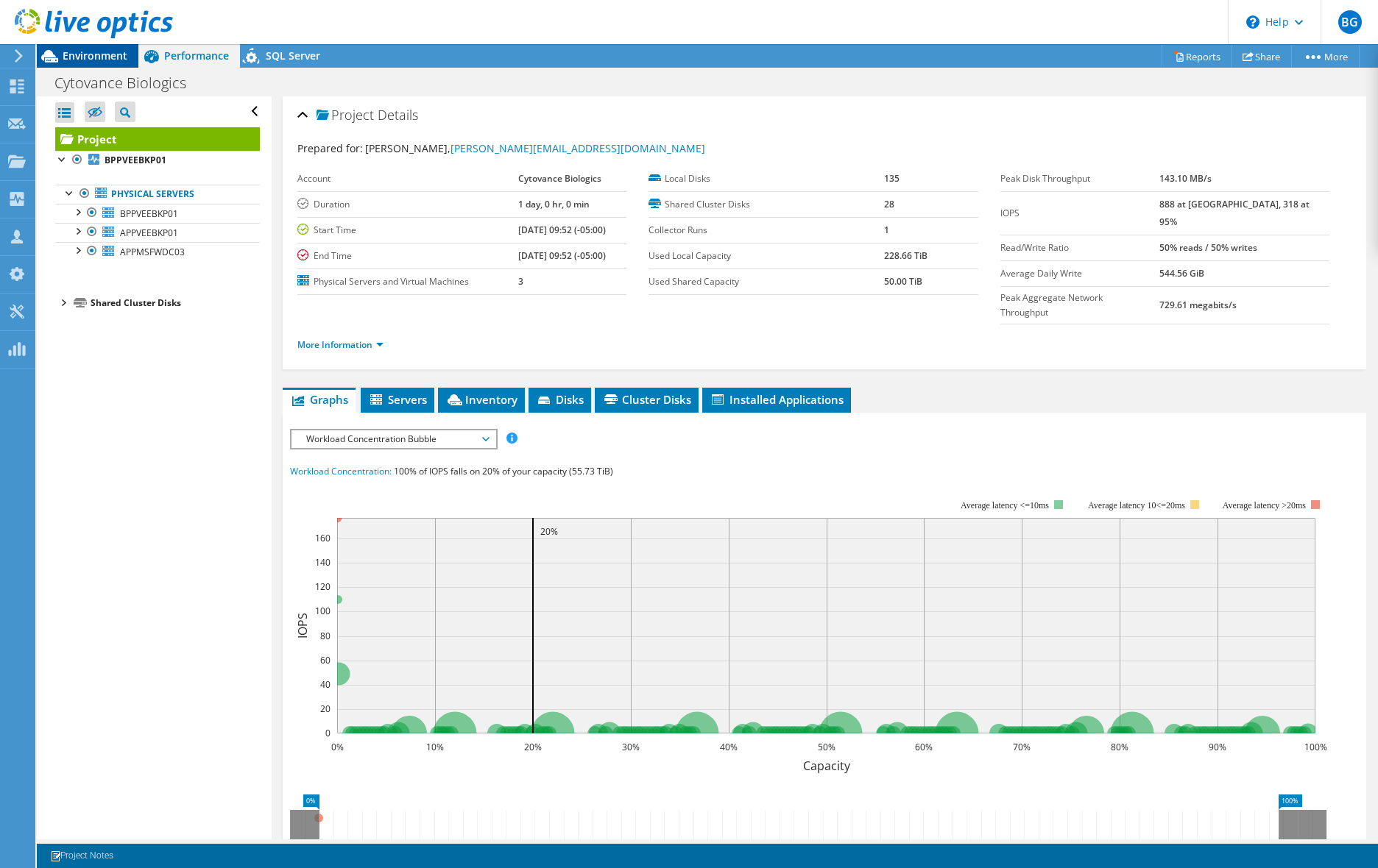
click at [98, 53] on span "Environment" at bounding box center [95, 55] width 65 height 14
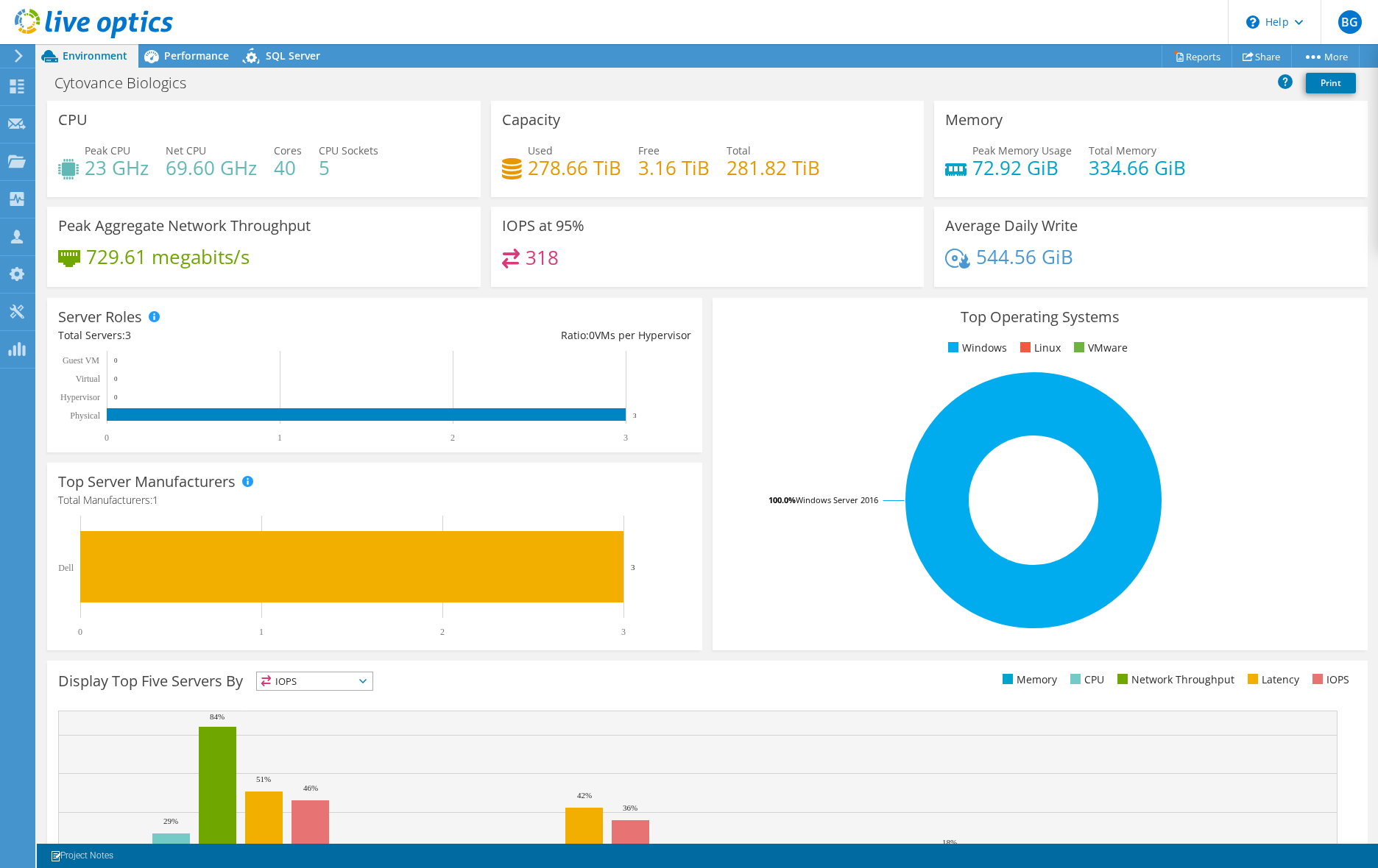
drag, startPoint x: 194, startPoint y: 61, endPoint x: 208, endPoint y: 105, distance: 46.2
click at [194, 61] on span "Performance" at bounding box center [196, 55] width 65 height 14
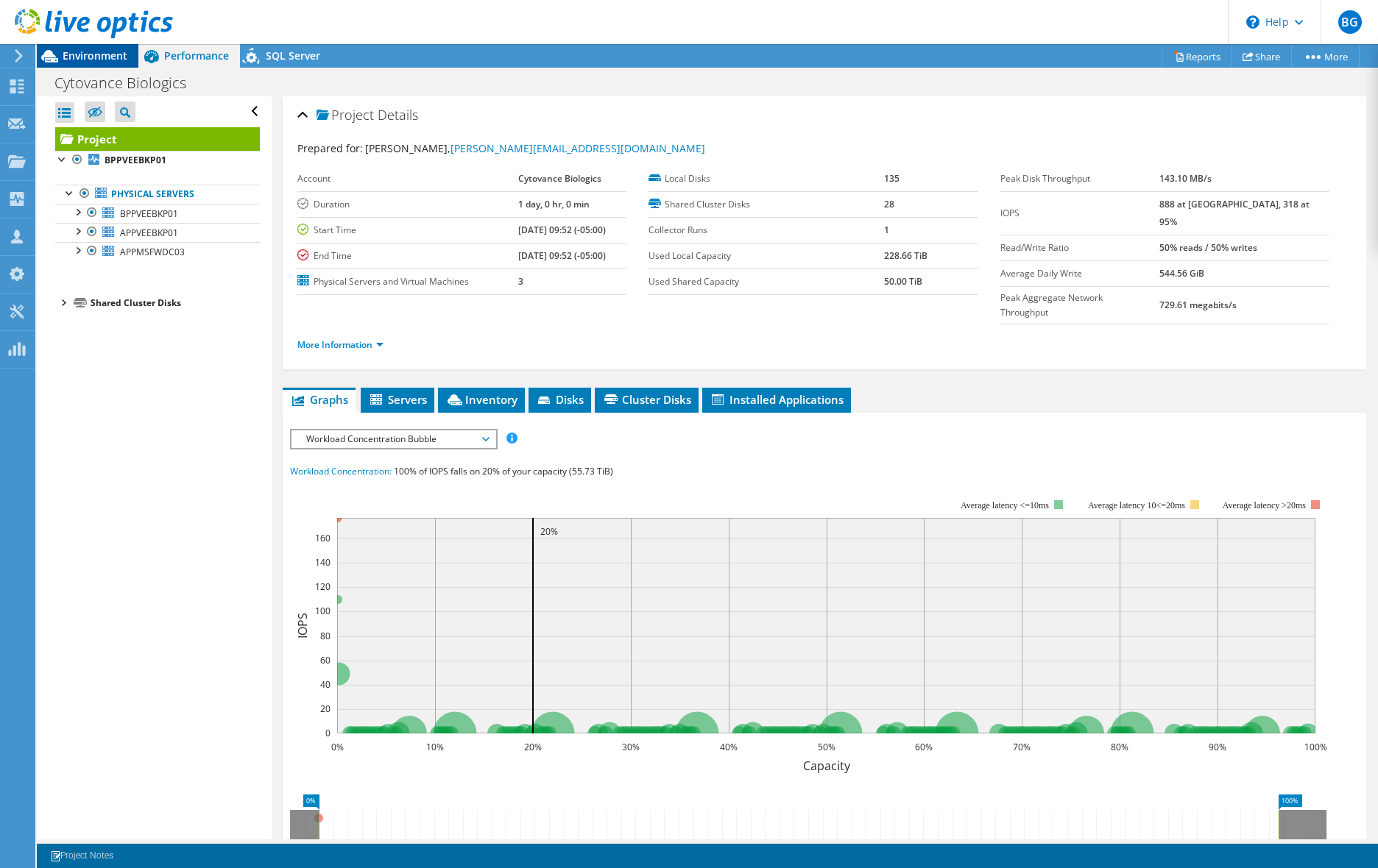
click at [98, 58] on span "Environment" at bounding box center [95, 55] width 65 height 14
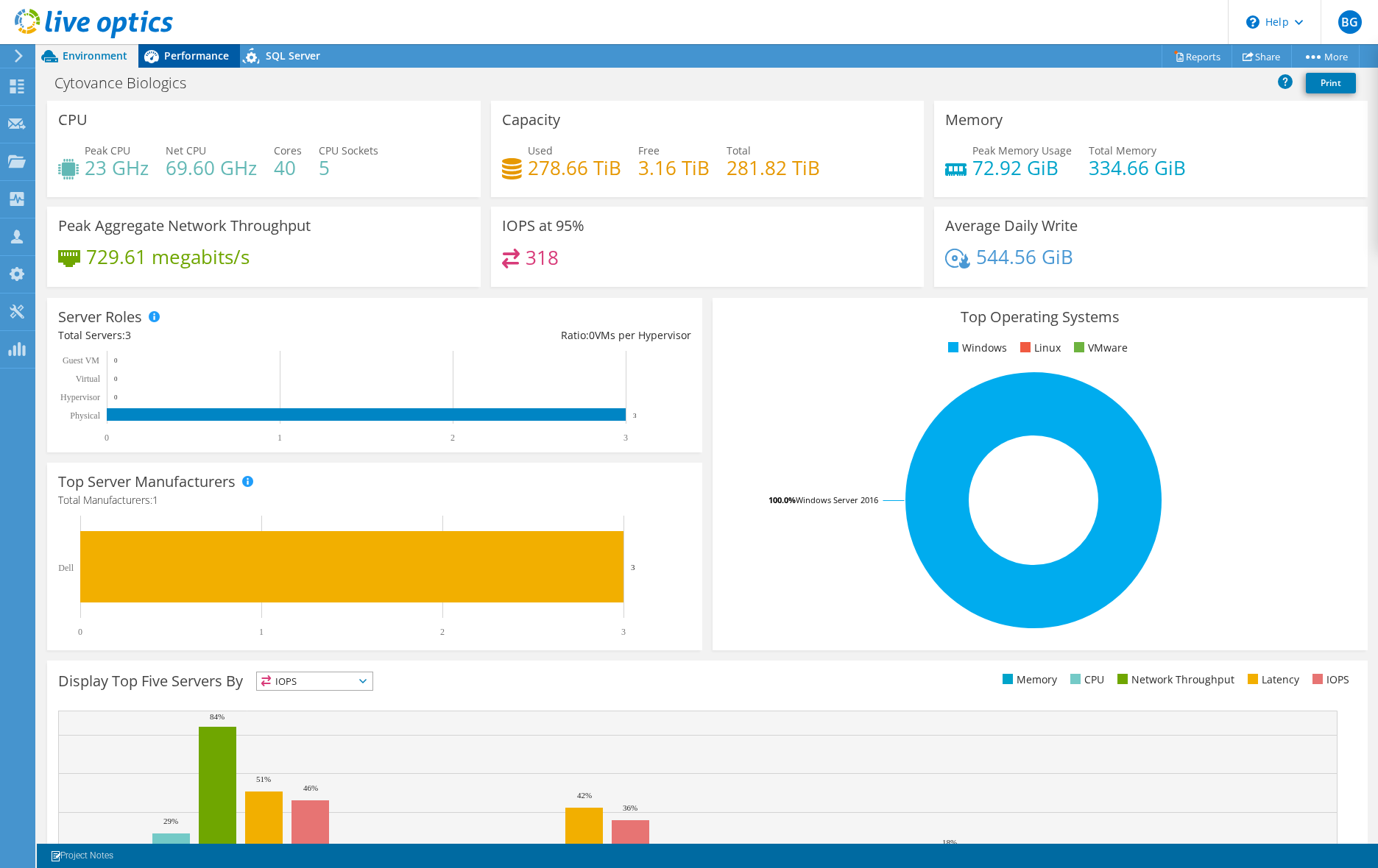
click at [185, 53] on span "Performance" at bounding box center [196, 55] width 65 height 14
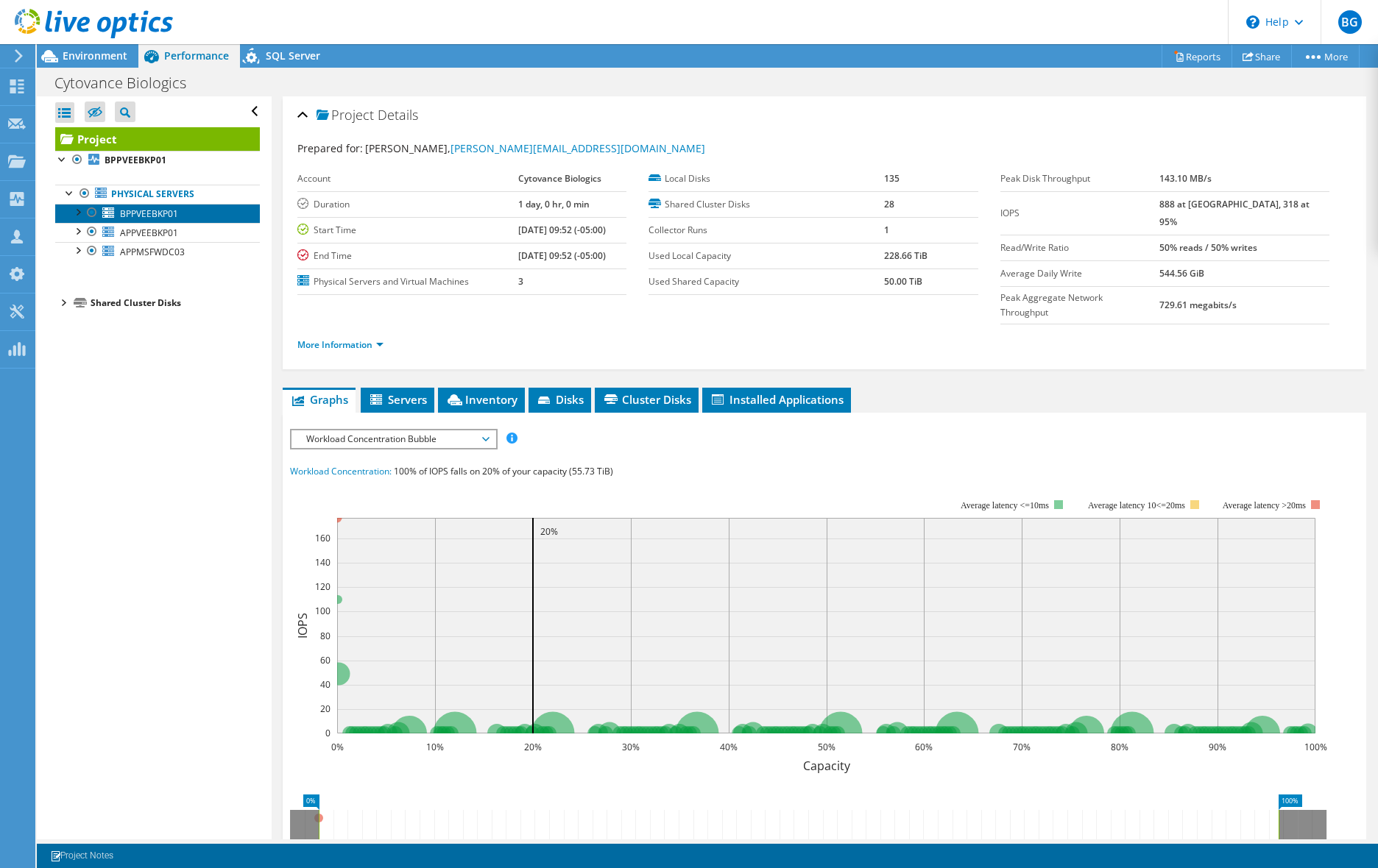
click at [152, 218] on span "BPPVEEBKP01" at bounding box center [149, 213] width 58 height 12
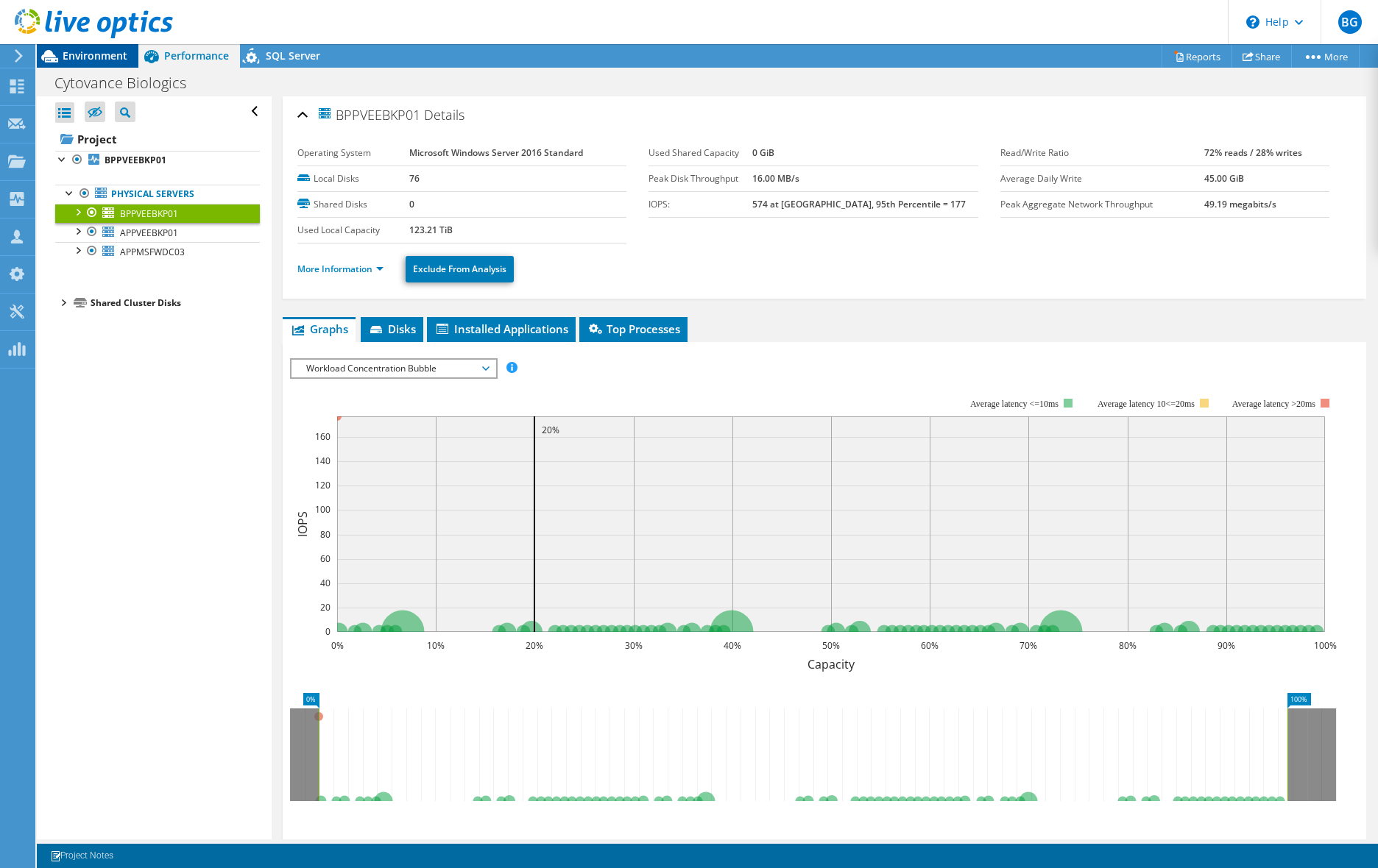
click at [67, 57] on span "Environment" at bounding box center [95, 55] width 65 height 14
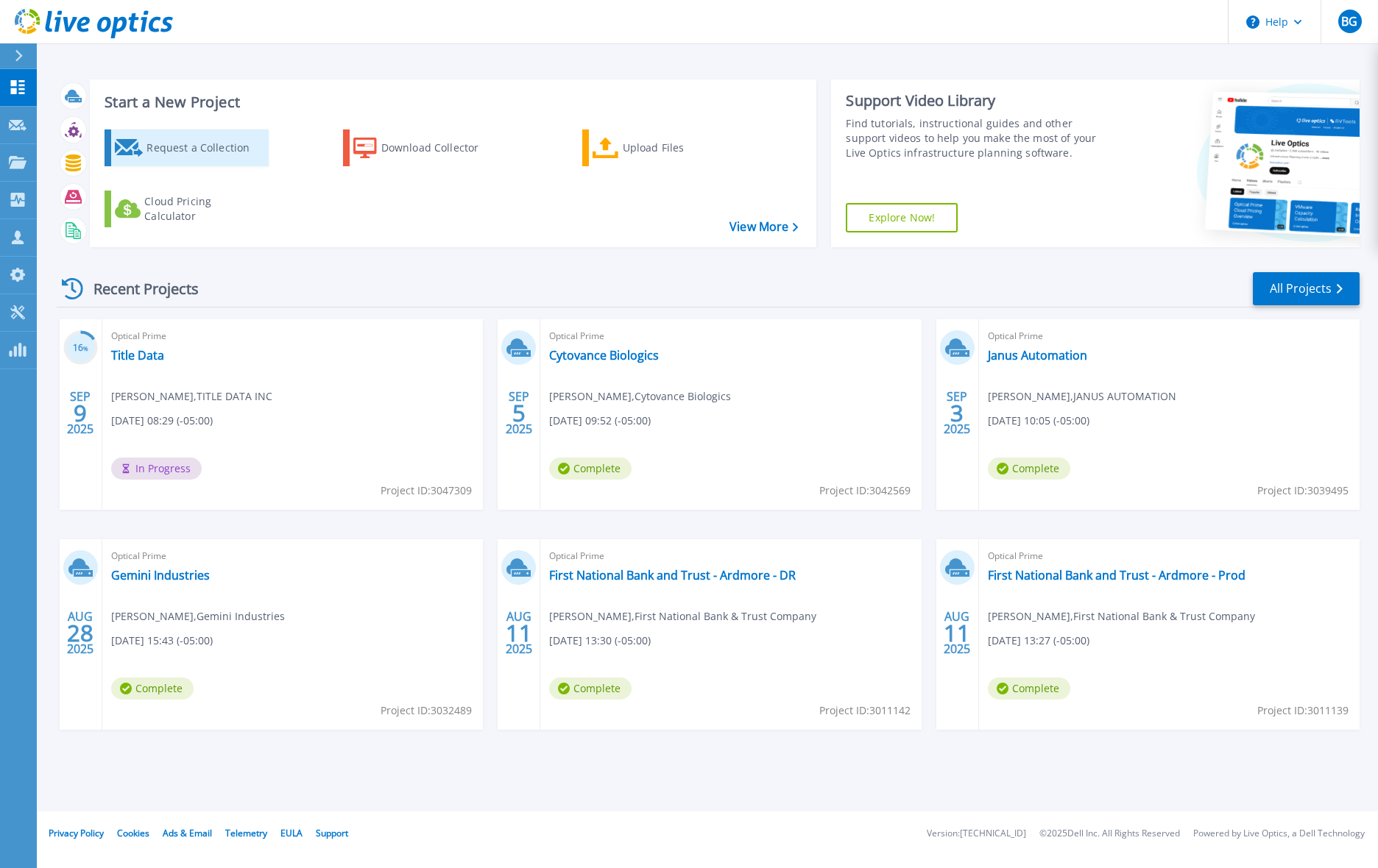
click at [211, 150] on div "Request a Collection" at bounding box center [205, 147] width 118 height 29
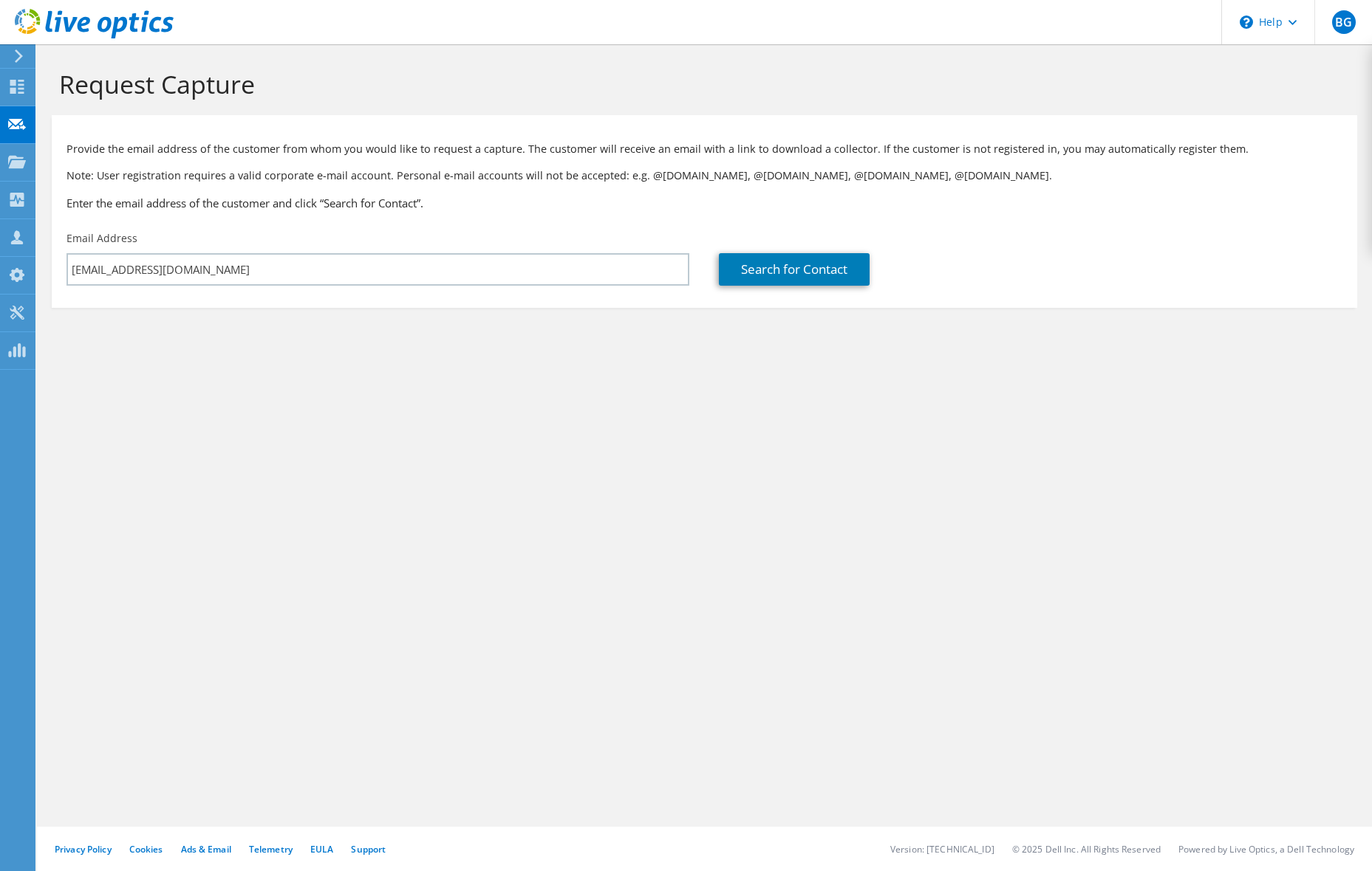
click at [209, 248] on div "Email Address [EMAIL_ADDRESS][DOMAIN_NAME]" at bounding box center [378, 258] width 652 height 70
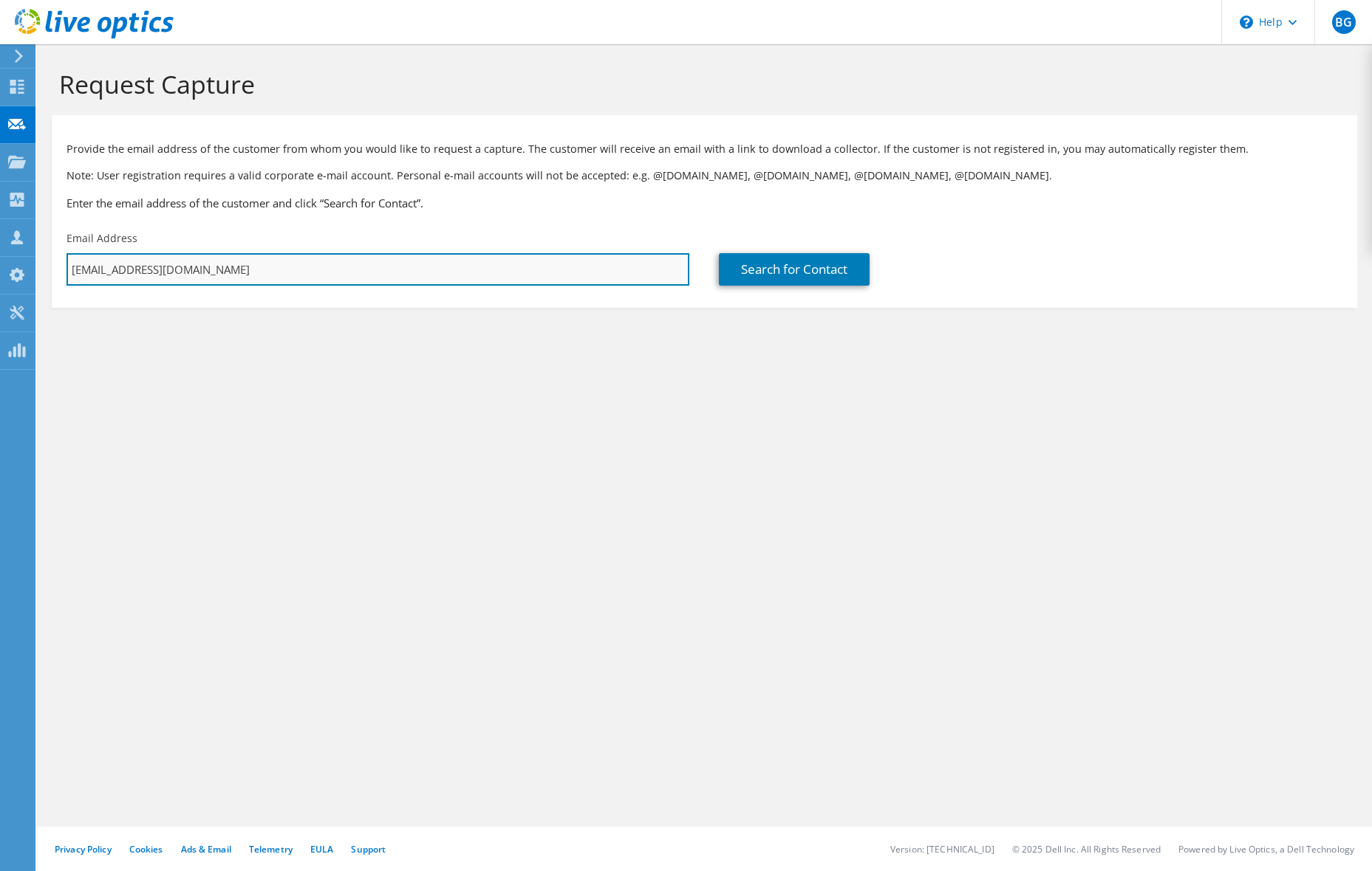
click at [193, 271] on input "[EMAIL_ADDRESS][DOMAIN_NAME]" at bounding box center [378, 270] width 623 height 33
paste input "awalls@mcclainbank"
type input "awalls@mcclainbank.com"
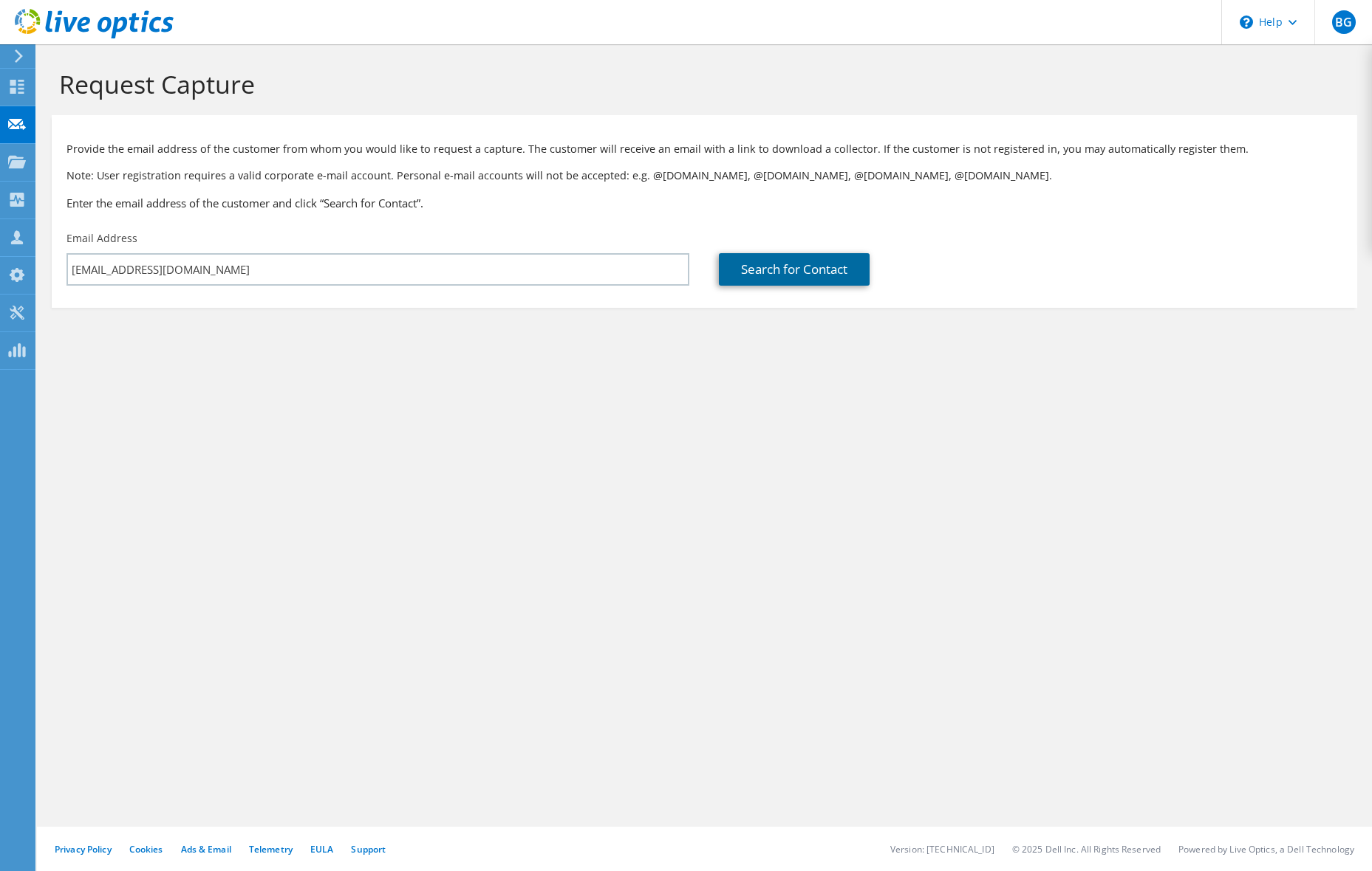
click at [806, 271] on link "Search for Contact" at bounding box center [794, 270] width 150 height 33
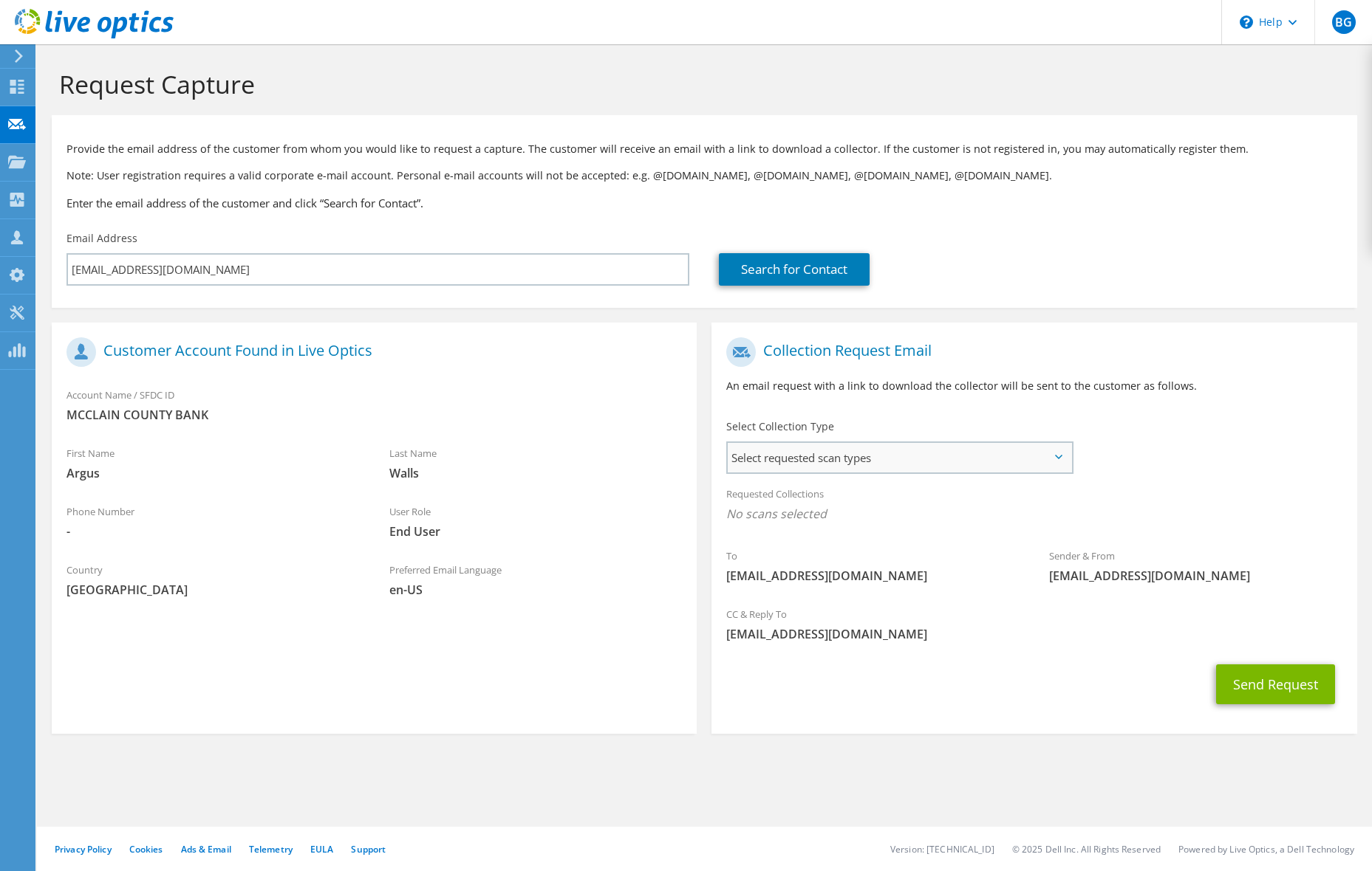
click at [844, 455] on span "Select requested scan types" at bounding box center [898, 458] width 343 height 29
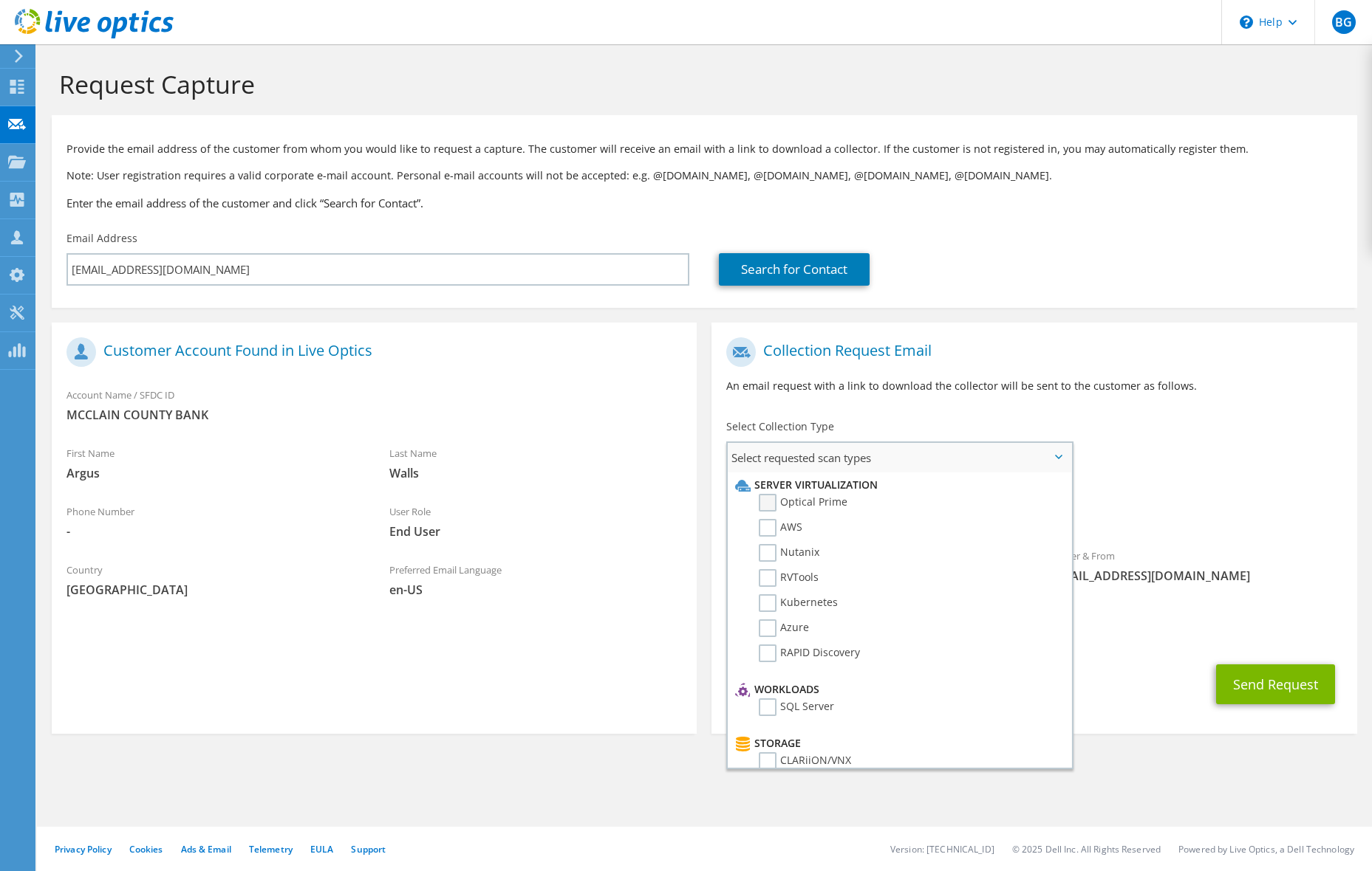
click at [772, 500] on label "Optical Prime" at bounding box center [803, 503] width 88 height 18
click at [0, 0] on input "Optical Prime" at bounding box center [0, 0] width 0 height 0
click at [1302, 697] on button "Send Request" at bounding box center [1275, 689] width 119 height 39
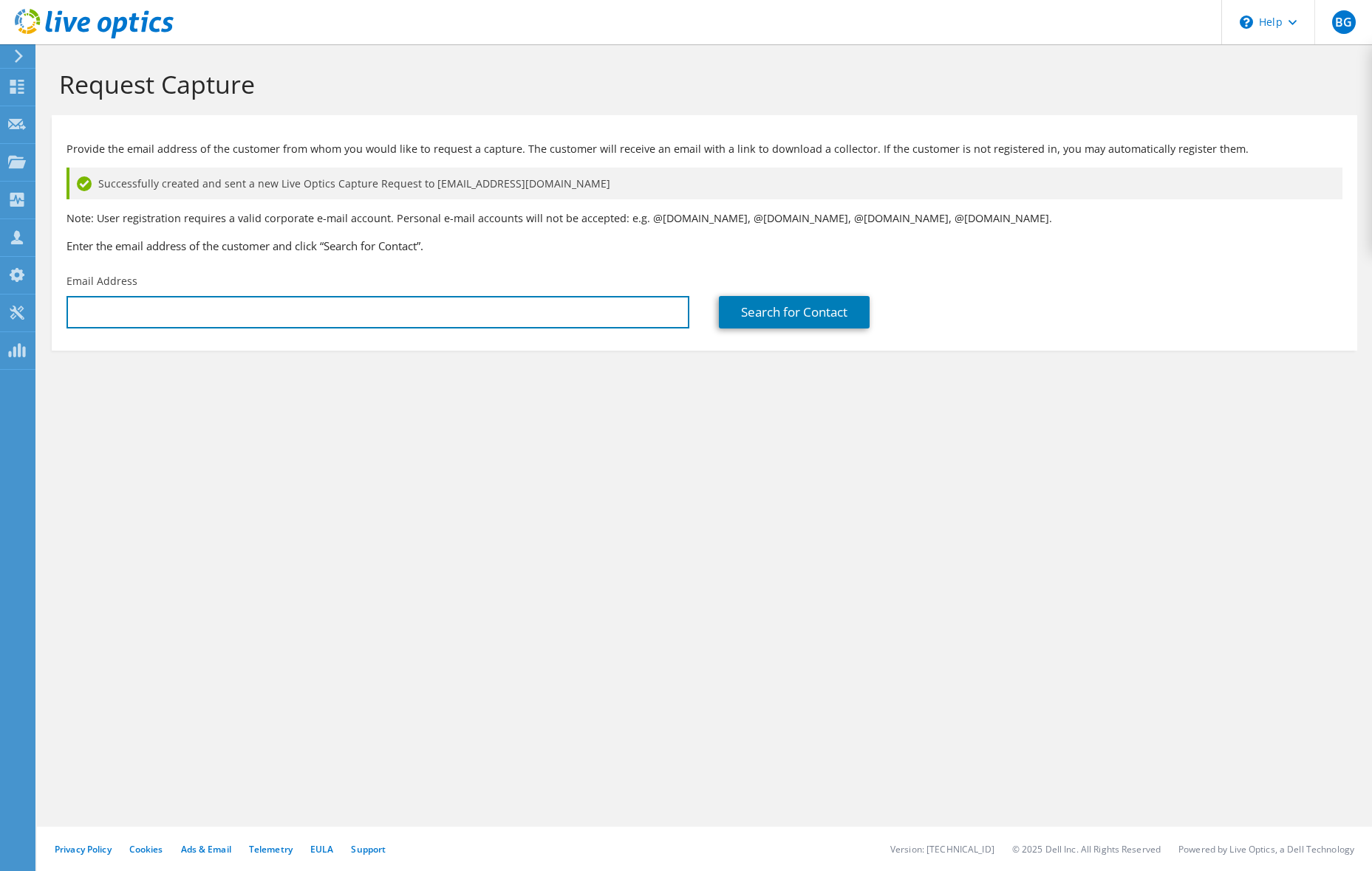
type input "[EMAIL_ADDRESS][DOMAIN_NAME]"
